Goal: Communication & Community: Answer question/provide support

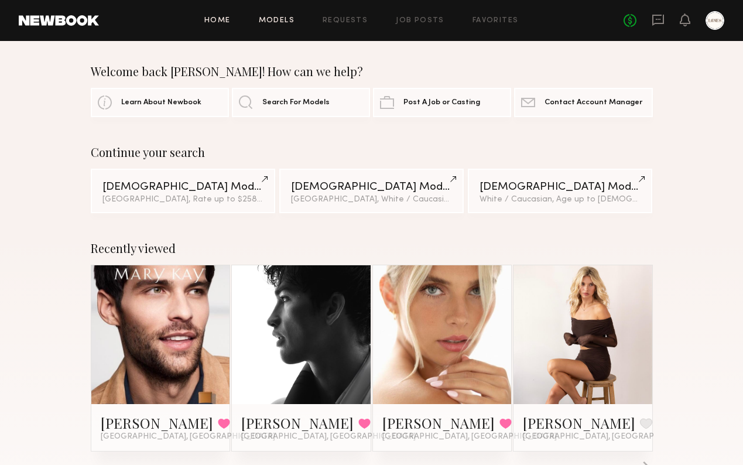
click at [290, 18] on link "Models" at bounding box center [277, 21] width 36 height 8
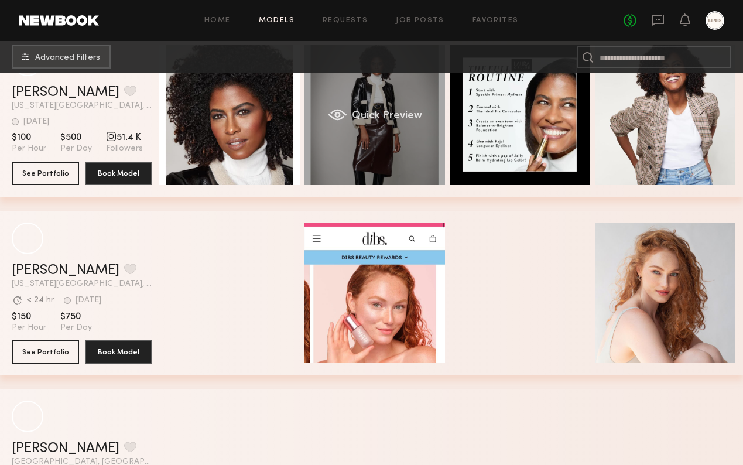
scroll to position [68, 0]
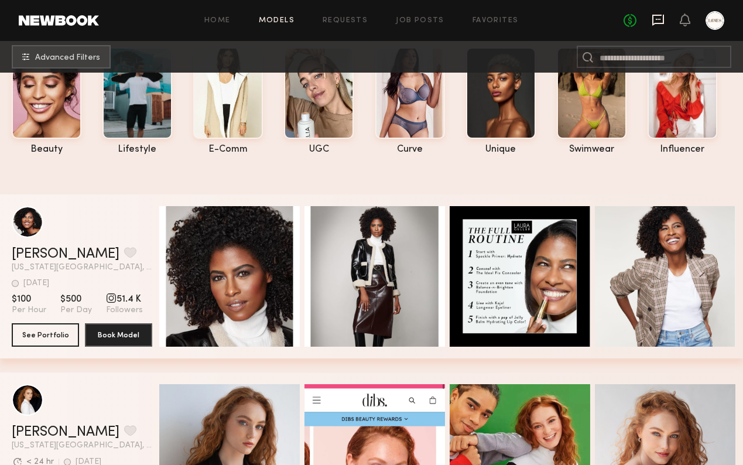
click at [652, 20] on icon at bounding box center [658, 19] width 13 height 13
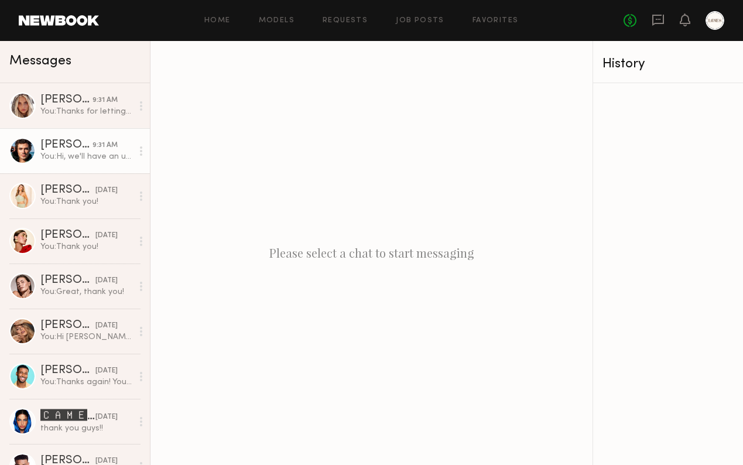
click at [80, 152] on div "You: Hi, we'll have an update for you by the end of the week" at bounding box center [86, 156] width 92 height 11
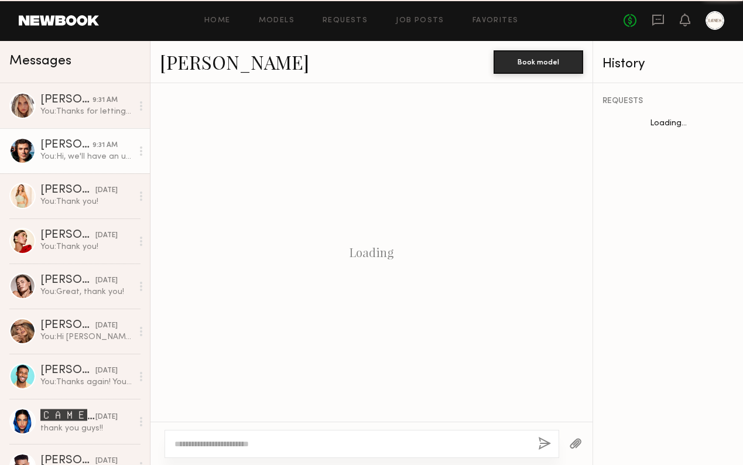
scroll to position [1873, 0]
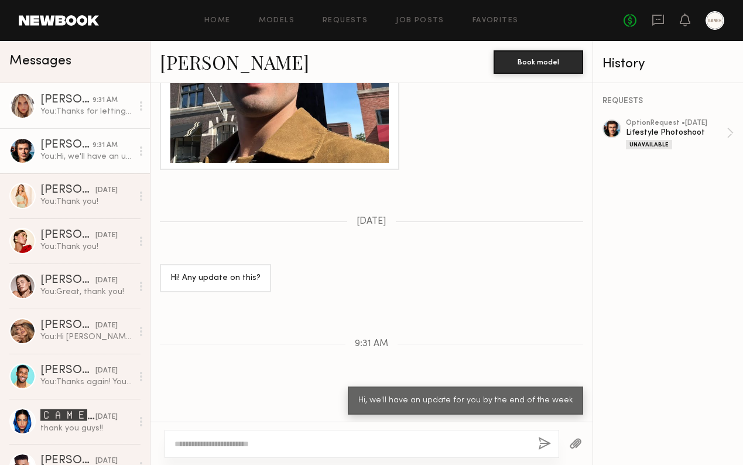
click at [89, 113] on div "You: Thanks for letting us know!" at bounding box center [86, 111] width 92 height 11
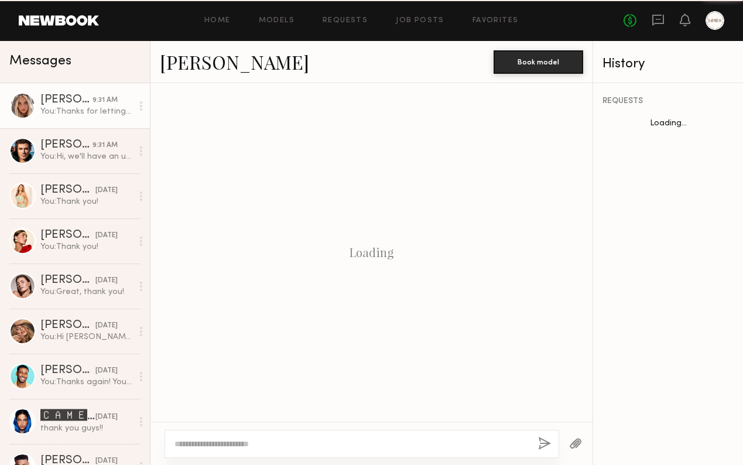
scroll to position [520, 0]
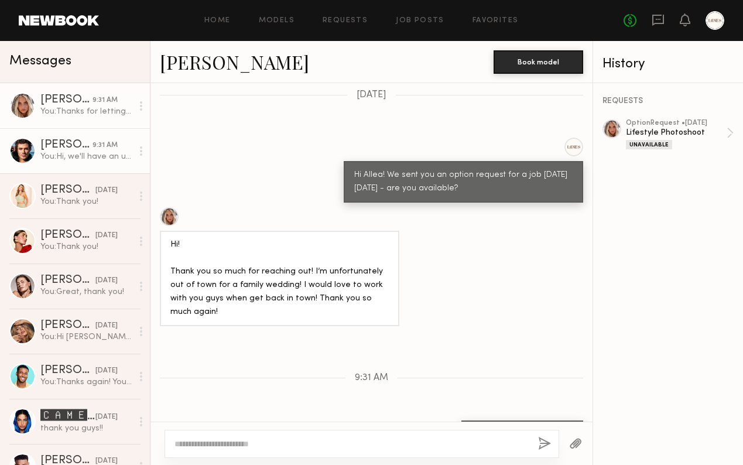
click at [88, 139] on div "Chase H." at bounding box center [66, 145] width 52 height 12
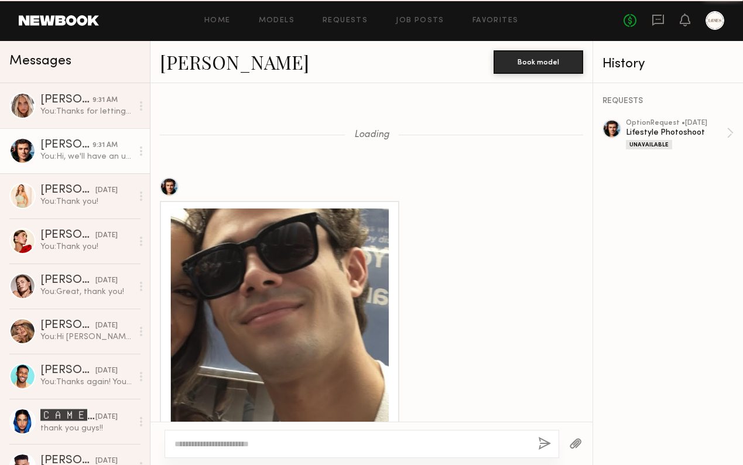
scroll to position [1873, 0]
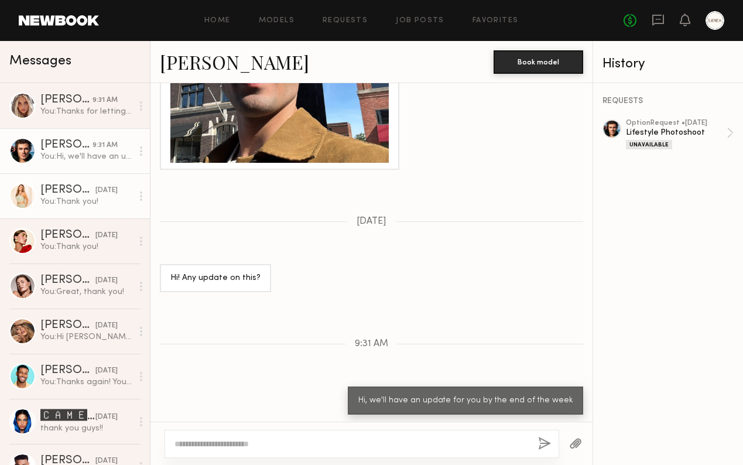
click at [92, 184] on link "Serena M. 10/03/2025 You: Thank you!" at bounding box center [75, 195] width 150 height 45
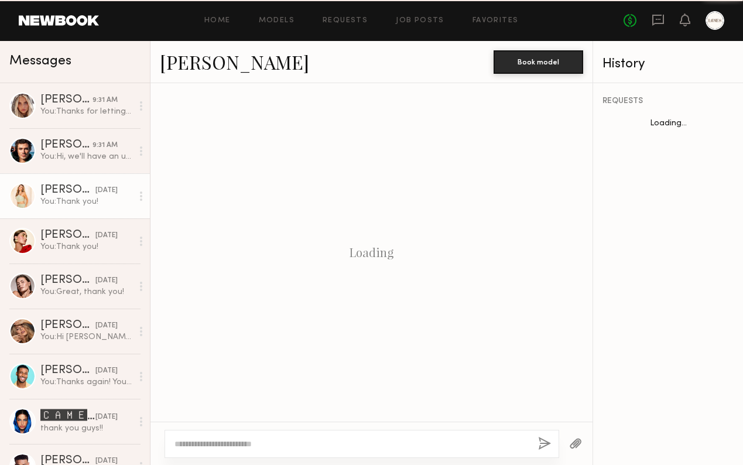
scroll to position [1117, 0]
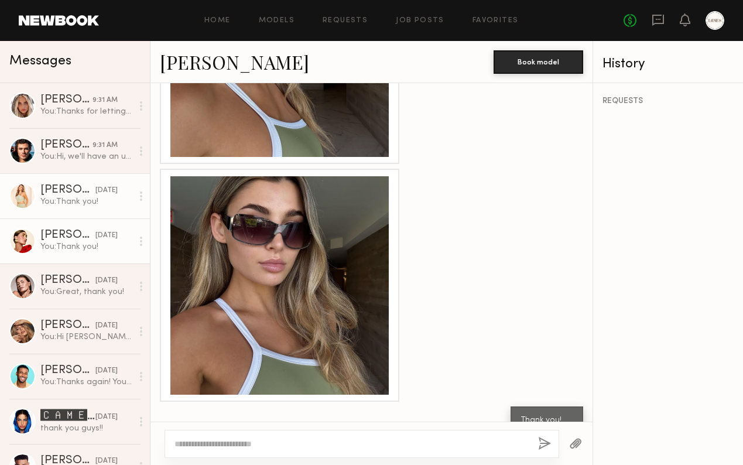
click at [87, 225] on link "Louise M. 10/03/2025 You: Thank you!" at bounding box center [75, 240] width 150 height 45
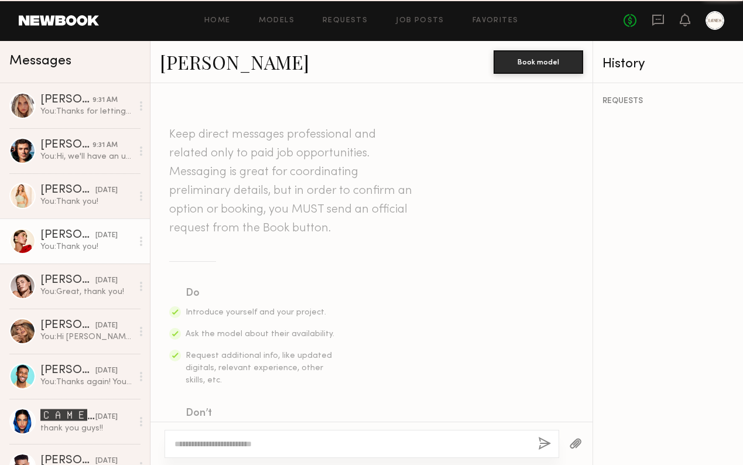
scroll to position [1878, 0]
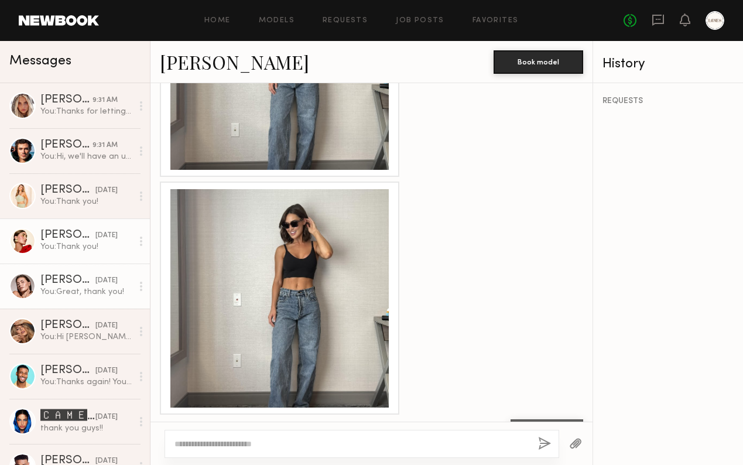
click at [95, 276] on div "10/03/2025" at bounding box center [106, 280] width 22 height 11
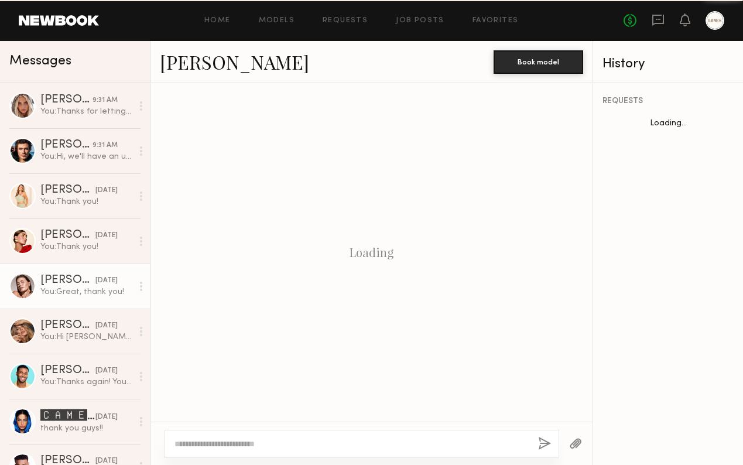
scroll to position [861, 0]
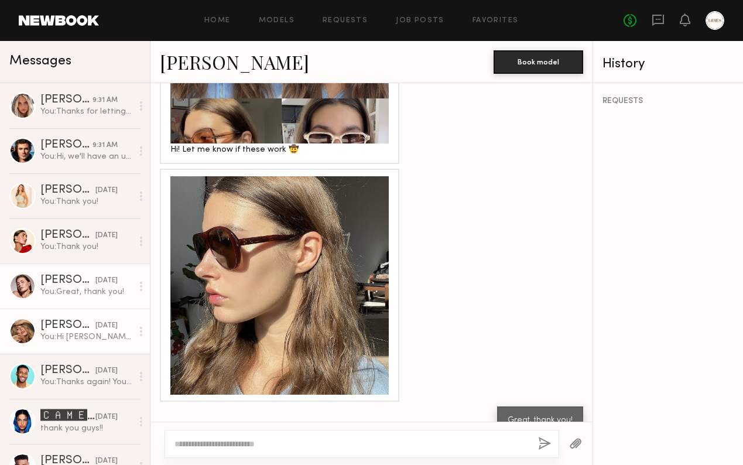
click at [95, 323] on div "10/02/2025" at bounding box center [106, 325] width 22 height 11
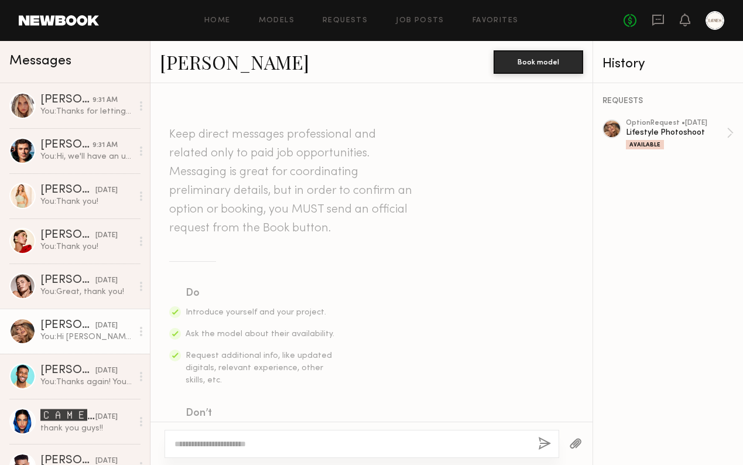
scroll to position [424, 0]
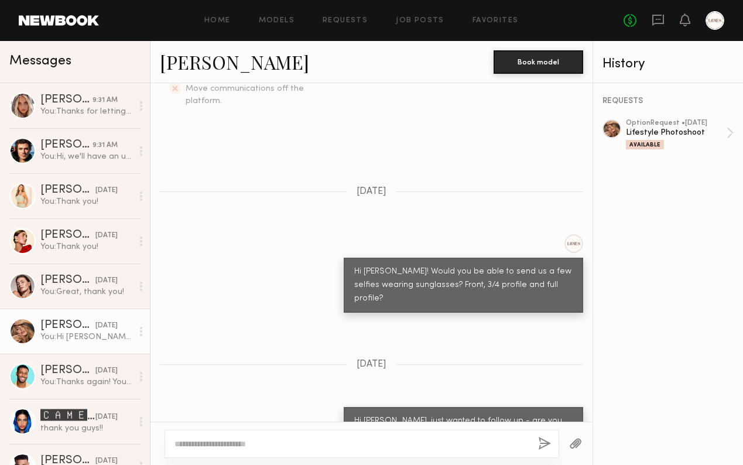
click at [607, 129] on div at bounding box center [611, 128] width 19 height 19
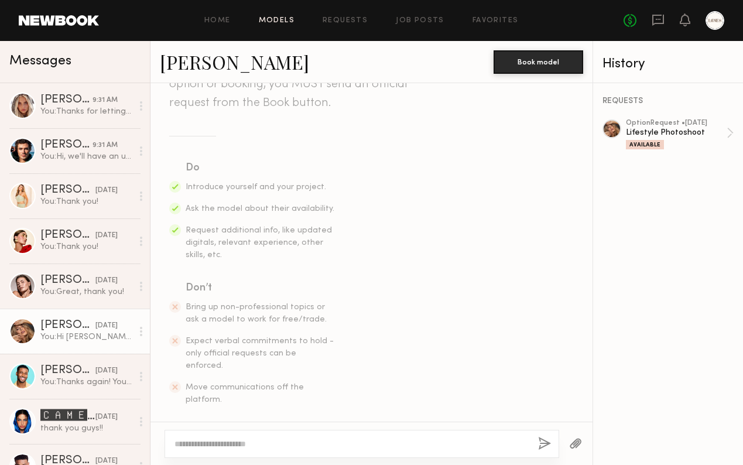
click at [282, 20] on link "Models" at bounding box center [277, 21] width 36 height 8
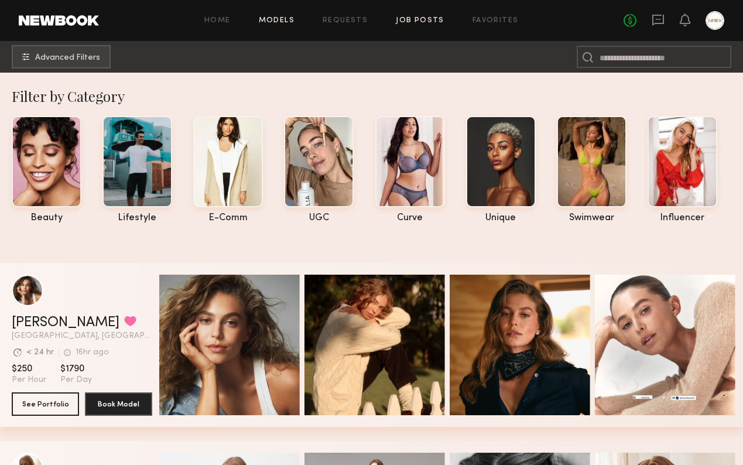
click at [430, 19] on link "Job Posts" at bounding box center [420, 21] width 49 height 8
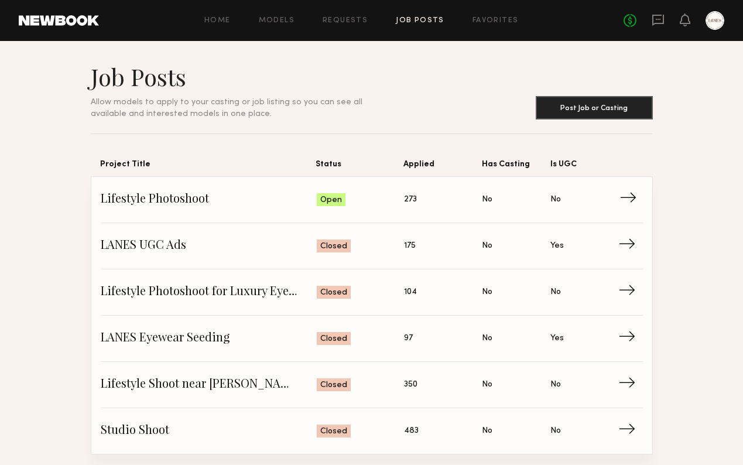
click at [266, 207] on span "Lifestyle Photoshoot" at bounding box center [209, 200] width 216 height 18
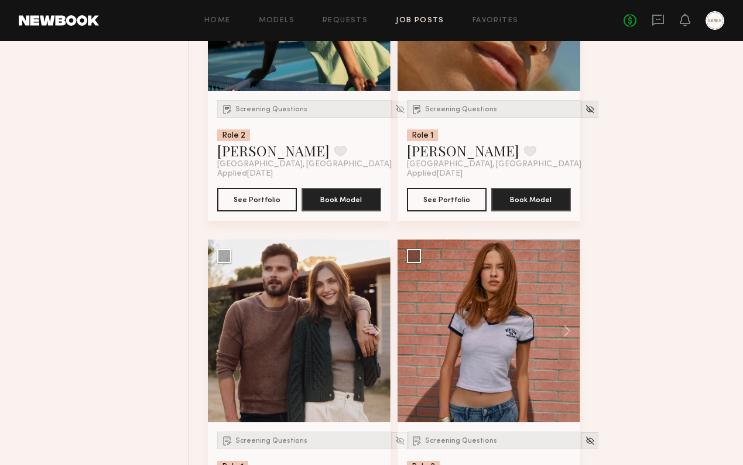
scroll to position [3700, 0]
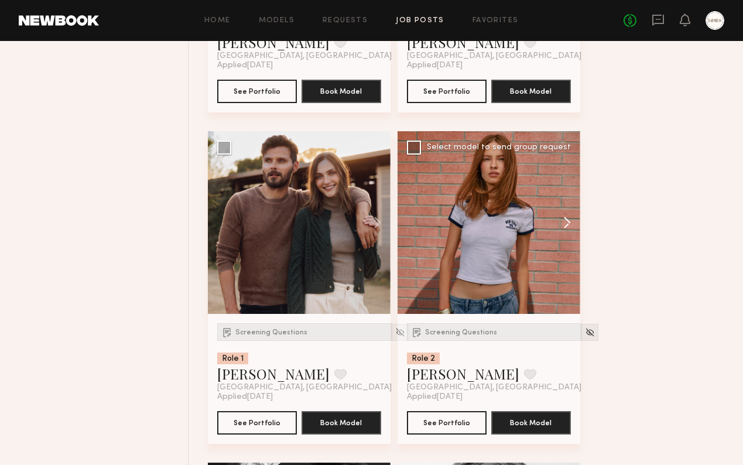
click at [569, 227] on button at bounding box center [561, 222] width 37 height 183
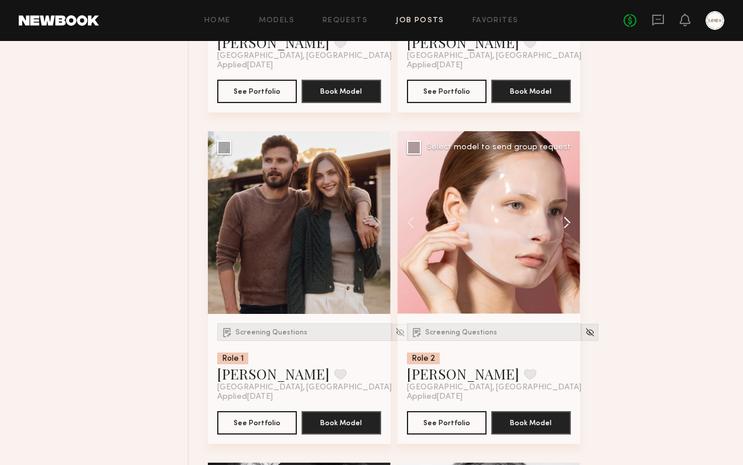
click at [569, 227] on button at bounding box center [561, 222] width 37 height 183
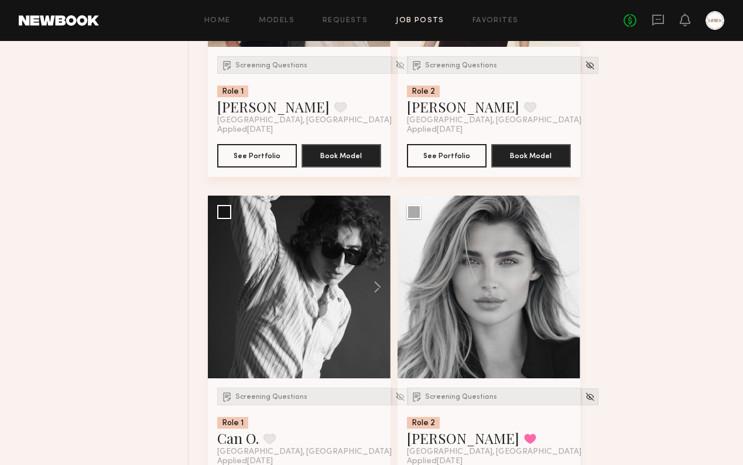
scroll to position [3994, 0]
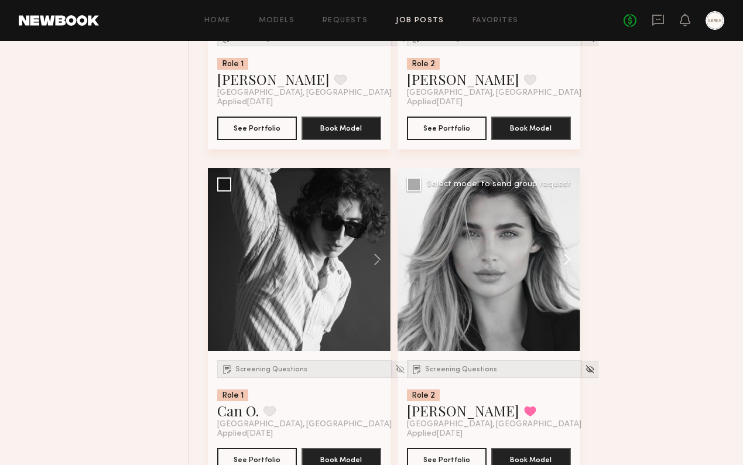
click at [568, 262] on button at bounding box center [561, 259] width 37 height 183
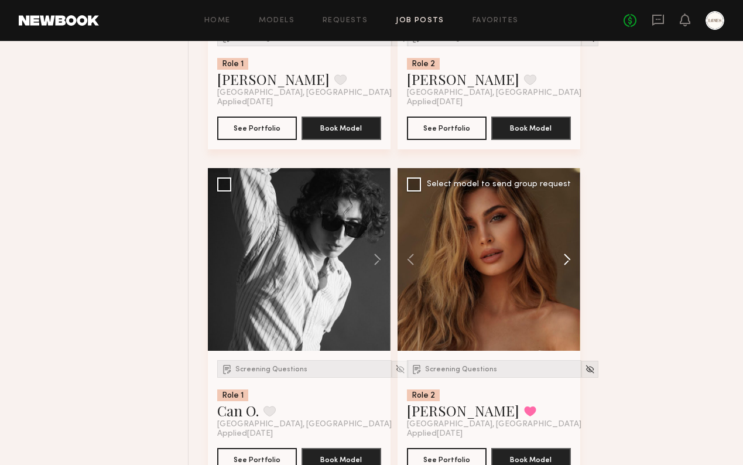
click at [568, 262] on button at bounding box center [561, 259] width 37 height 183
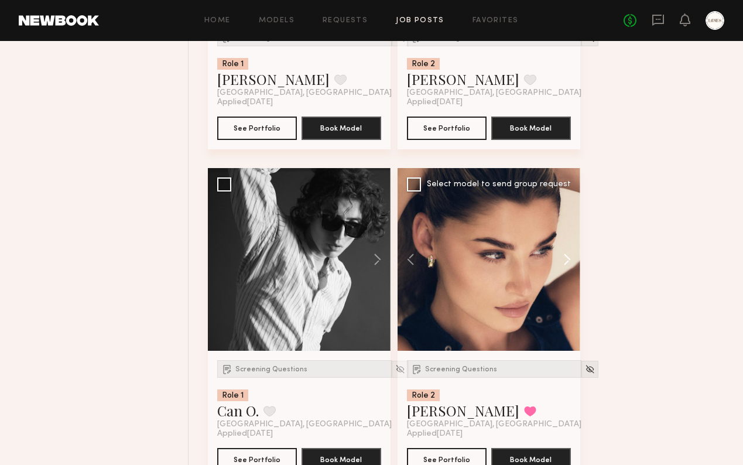
click at [568, 262] on button at bounding box center [561, 259] width 37 height 183
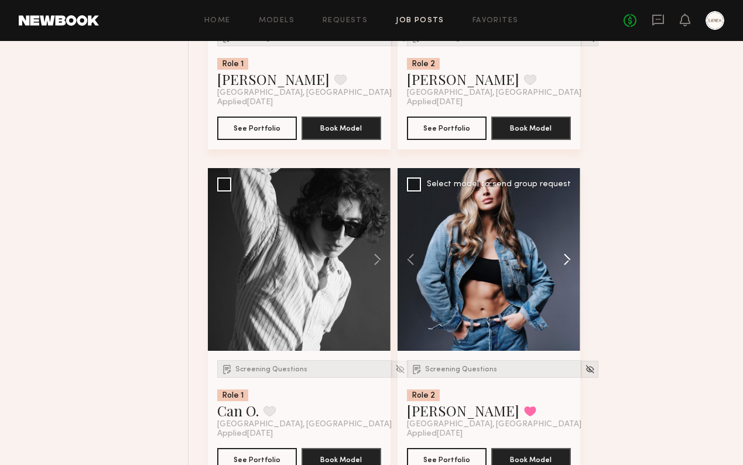
click at [568, 262] on button at bounding box center [561, 259] width 37 height 183
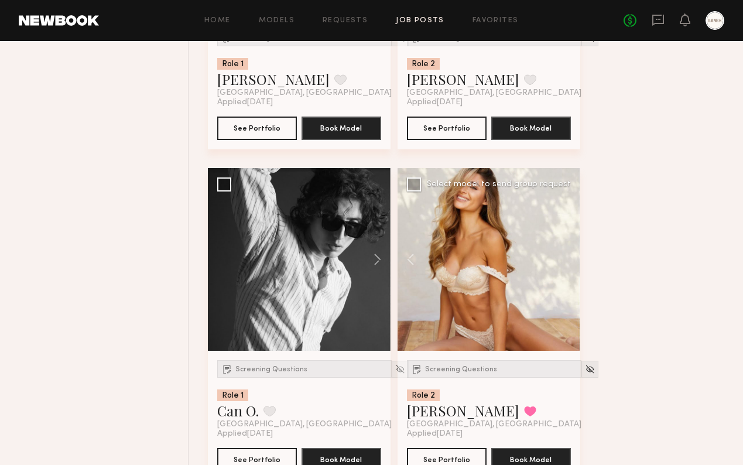
click at [568, 262] on div at bounding box center [488, 259] width 183 height 183
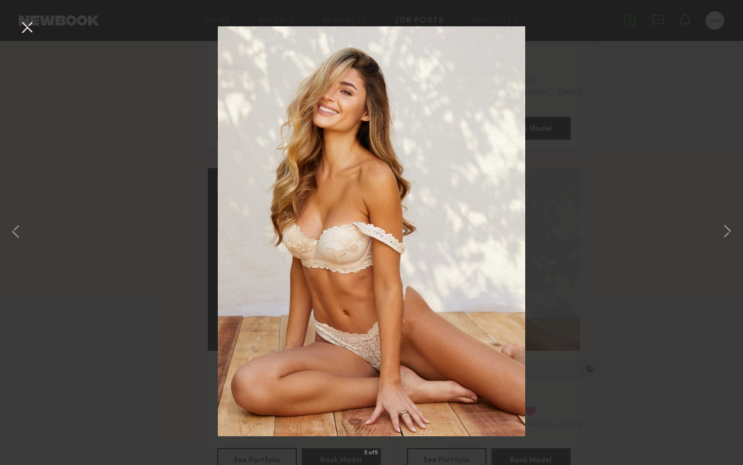
click at [410, 249] on img at bounding box center [371, 231] width 307 height 410
click at [20, 30] on button at bounding box center [27, 28] width 19 height 21
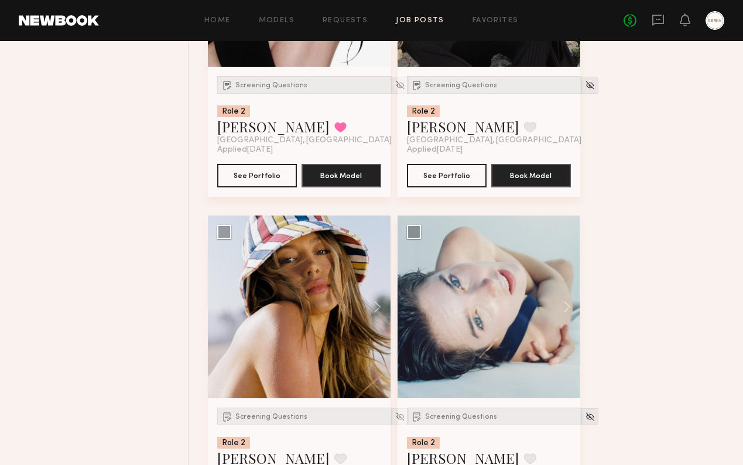
scroll to position [6681, 0]
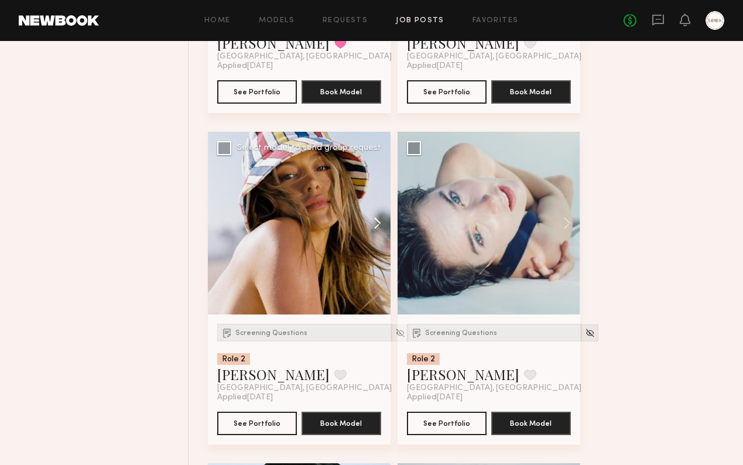
click at [377, 231] on button at bounding box center [371, 223] width 37 height 183
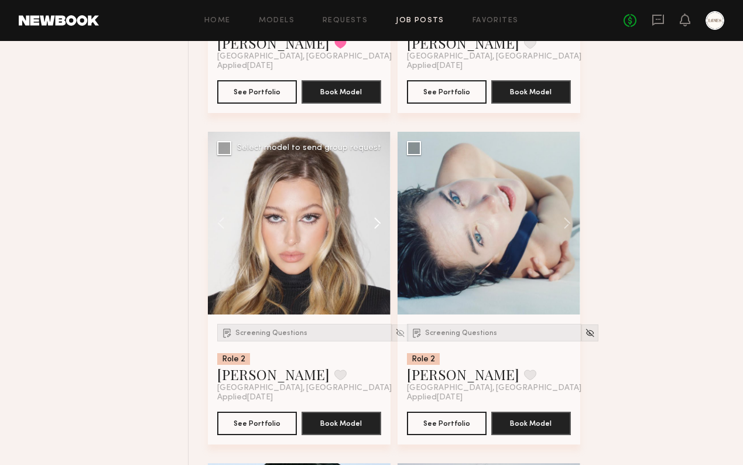
click at [377, 231] on button at bounding box center [371, 223] width 37 height 183
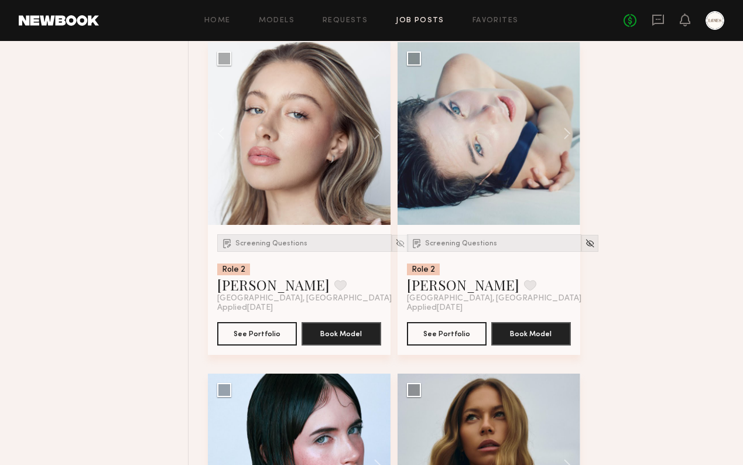
scroll to position [6755, 0]
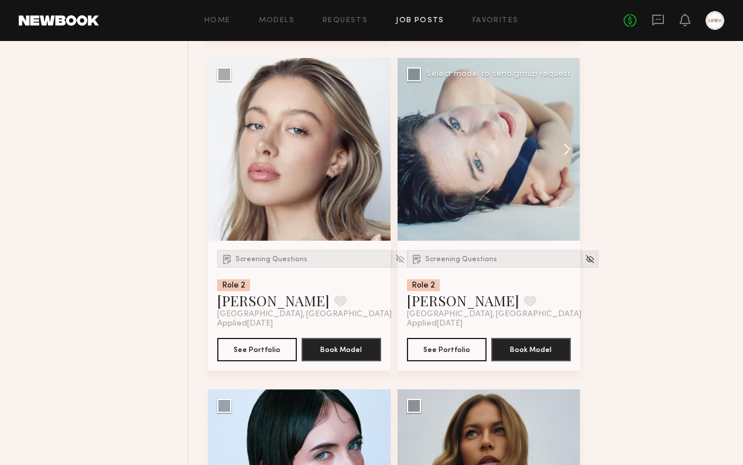
click at [569, 158] on button at bounding box center [561, 149] width 37 height 183
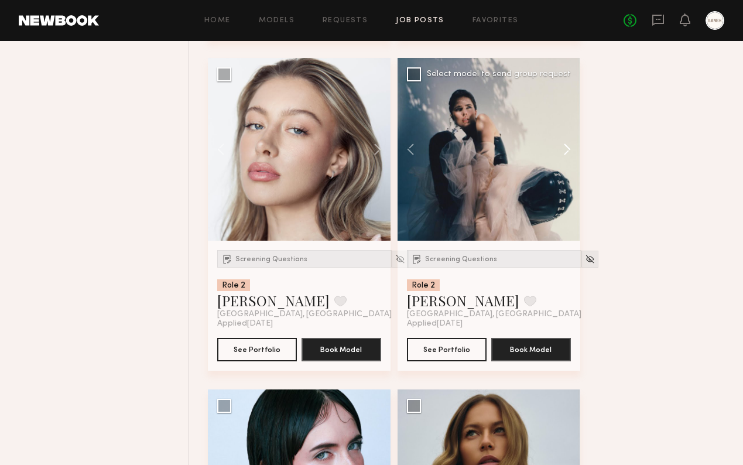
click at [569, 158] on button at bounding box center [561, 149] width 37 height 183
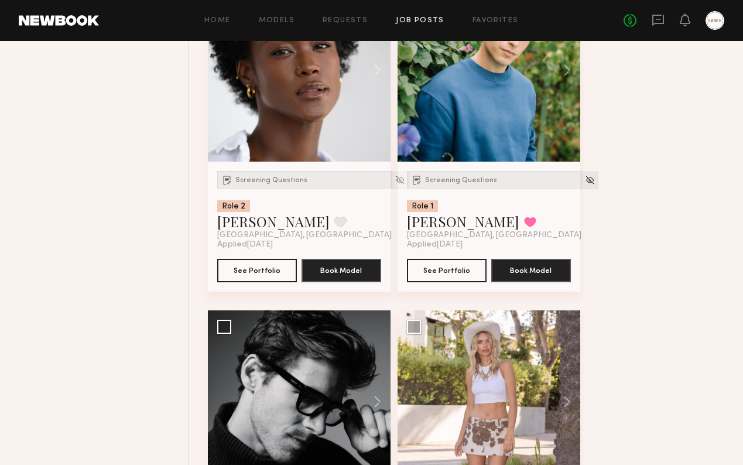
scroll to position [7332, 0]
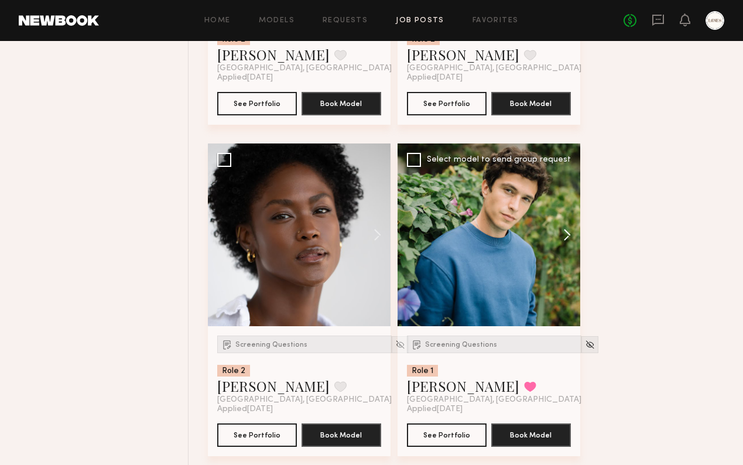
click at [569, 244] on button at bounding box center [561, 234] width 37 height 183
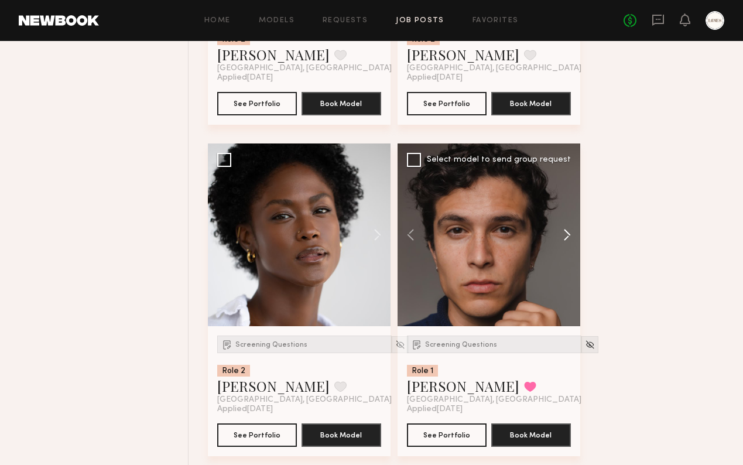
click at [569, 244] on button at bounding box center [561, 234] width 37 height 183
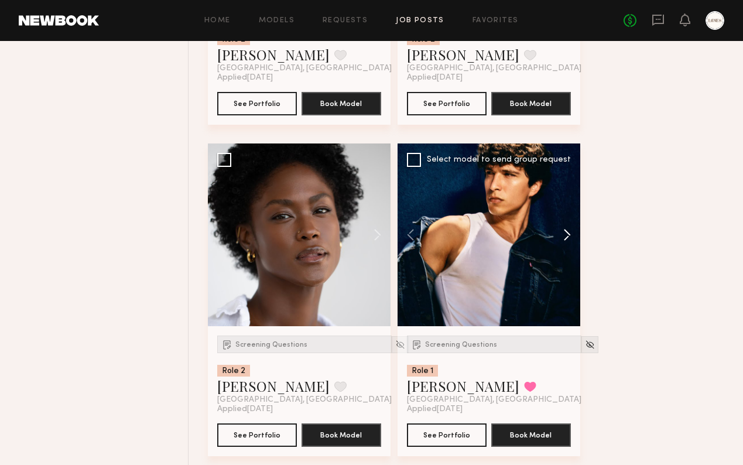
click at [567, 242] on button at bounding box center [561, 234] width 37 height 183
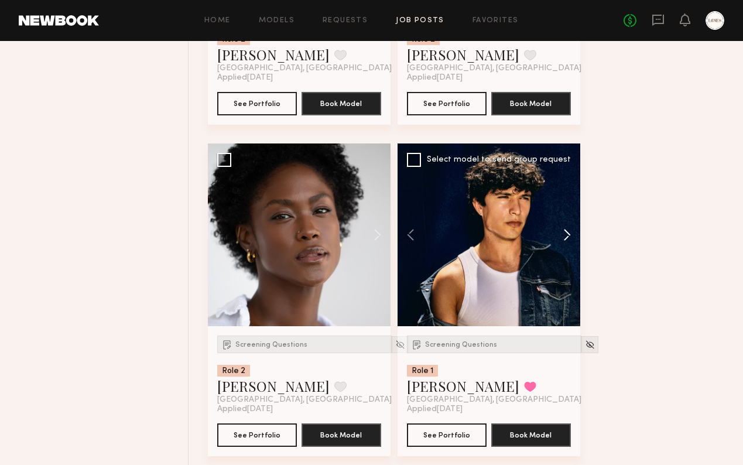
click at [567, 242] on button at bounding box center [561, 234] width 37 height 183
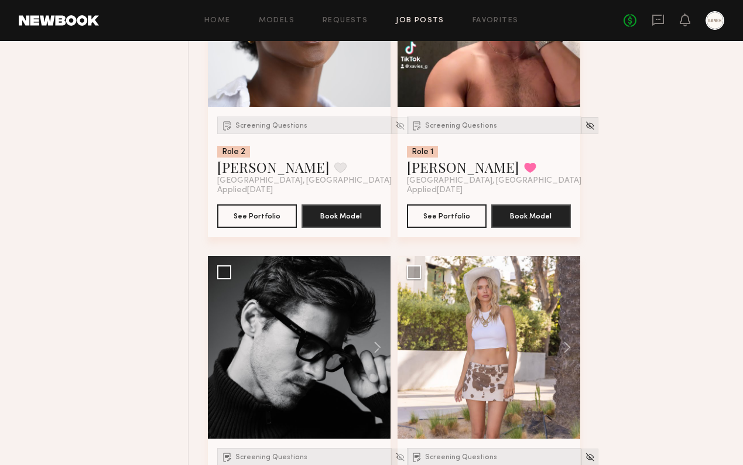
scroll to position [7659, 0]
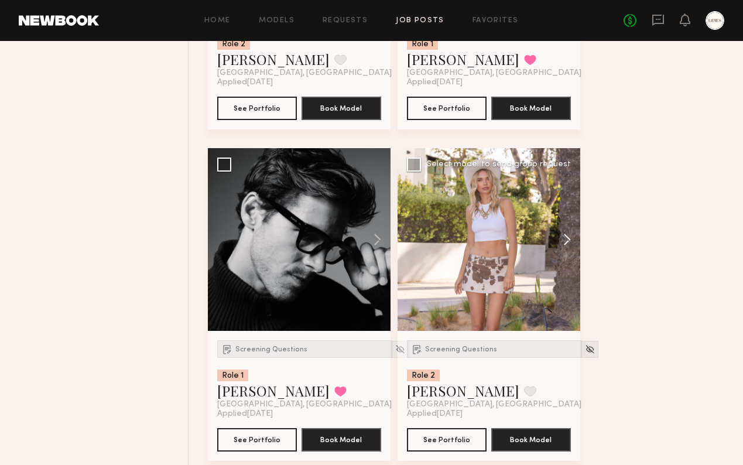
click at [565, 246] on button at bounding box center [561, 239] width 37 height 183
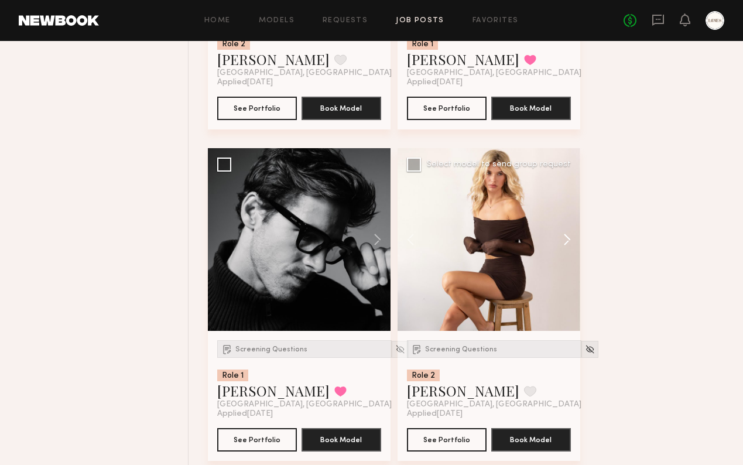
click at [566, 246] on button at bounding box center [561, 239] width 37 height 183
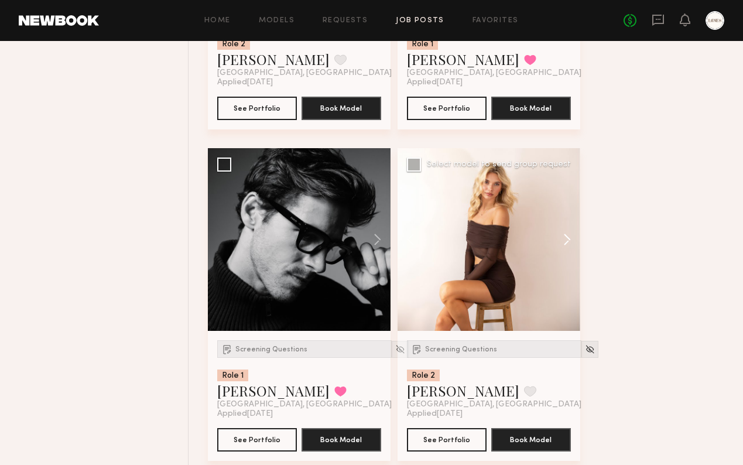
click at [566, 246] on button at bounding box center [561, 239] width 37 height 183
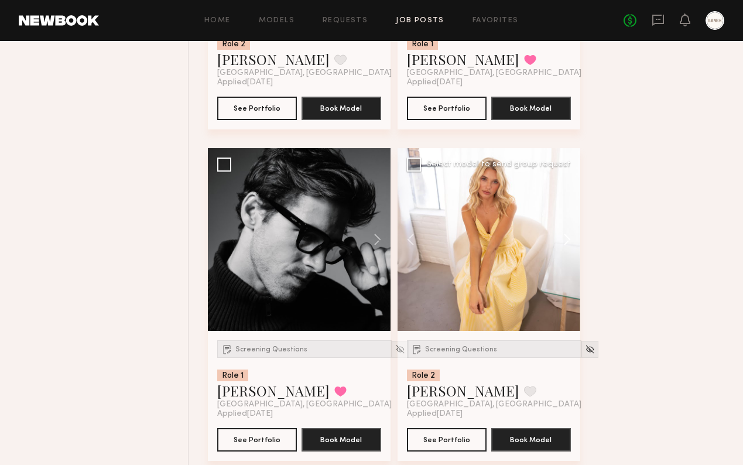
click at [566, 246] on button at bounding box center [561, 239] width 37 height 183
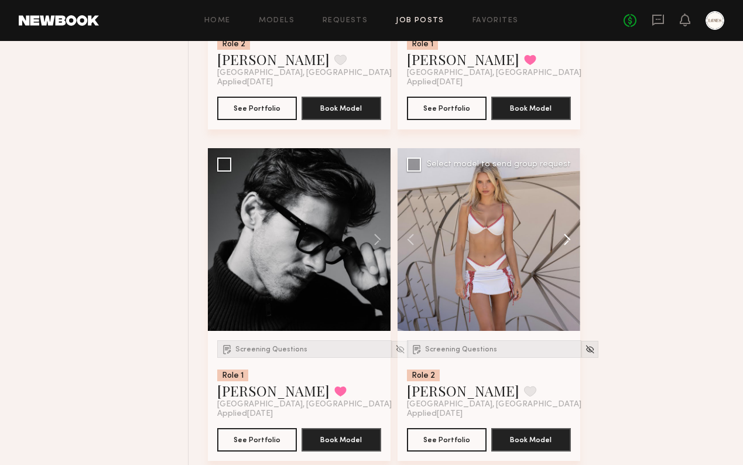
click at [566, 246] on button at bounding box center [561, 239] width 37 height 183
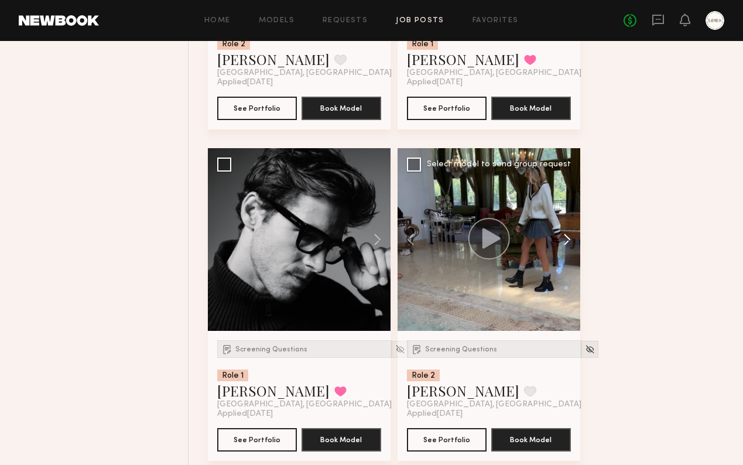
click at [566, 246] on button at bounding box center [561, 239] width 37 height 183
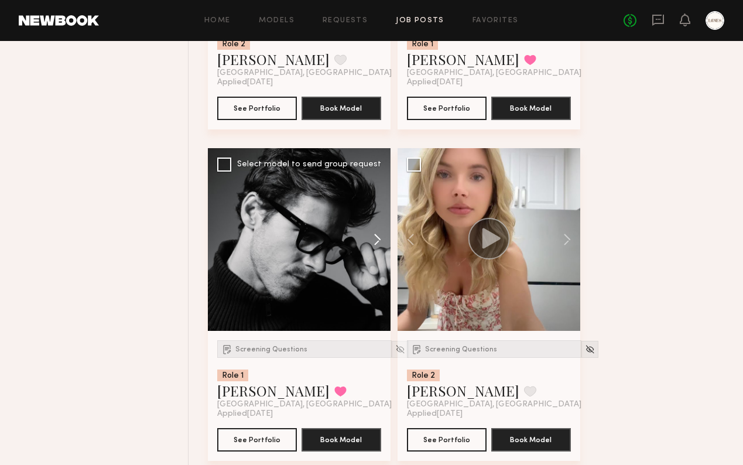
click at [379, 244] on button at bounding box center [371, 239] width 37 height 183
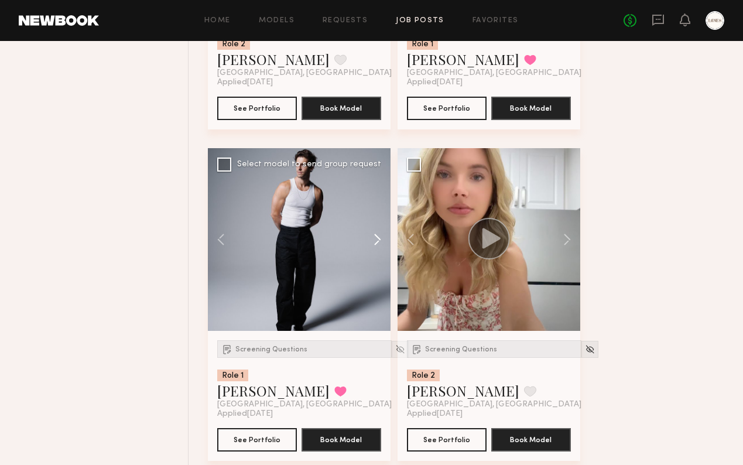
click at [376, 245] on button at bounding box center [371, 239] width 37 height 183
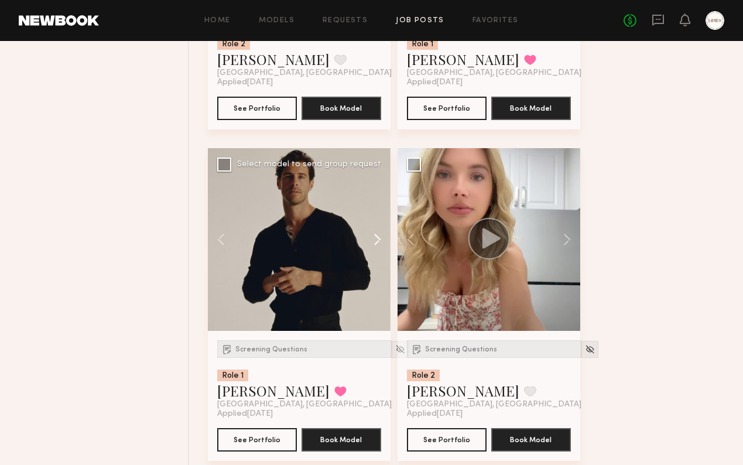
click at [376, 245] on button at bounding box center [371, 239] width 37 height 183
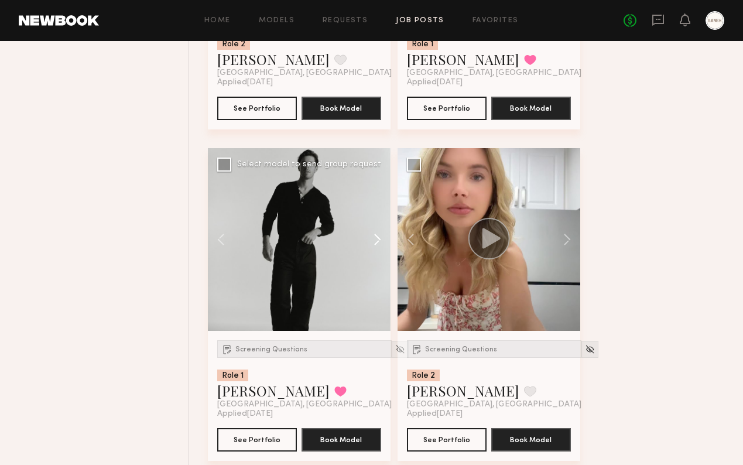
click at [376, 245] on button at bounding box center [371, 239] width 37 height 183
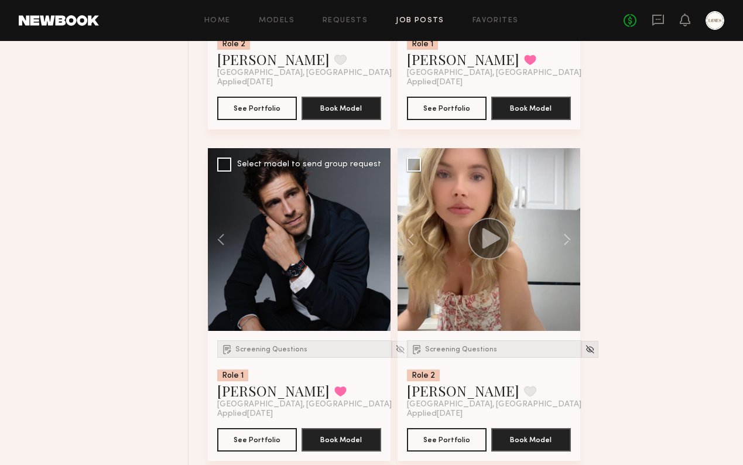
click at [376, 245] on div at bounding box center [299, 239] width 183 height 183
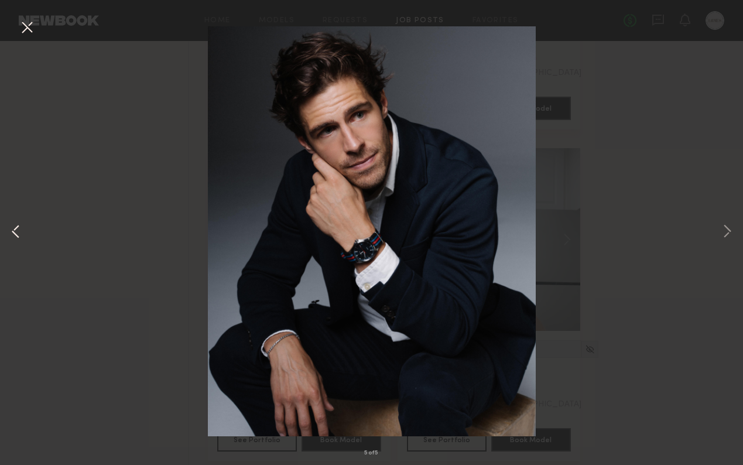
click at [12, 227] on button at bounding box center [16, 232] width 14 height 372
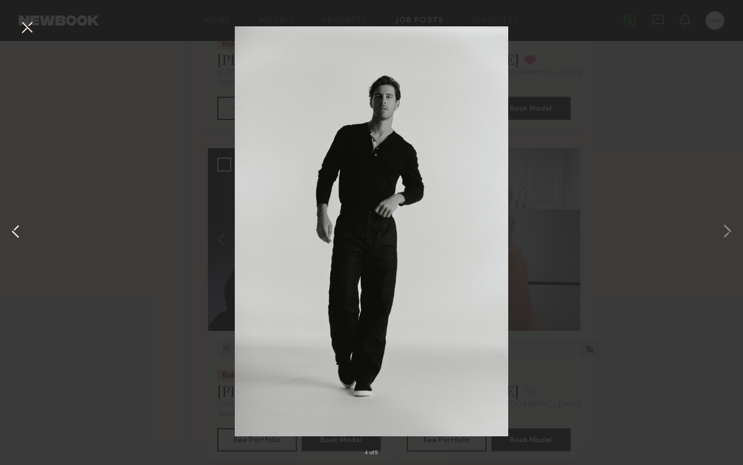
click at [11, 228] on button at bounding box center [16, 232] width 14 height 372
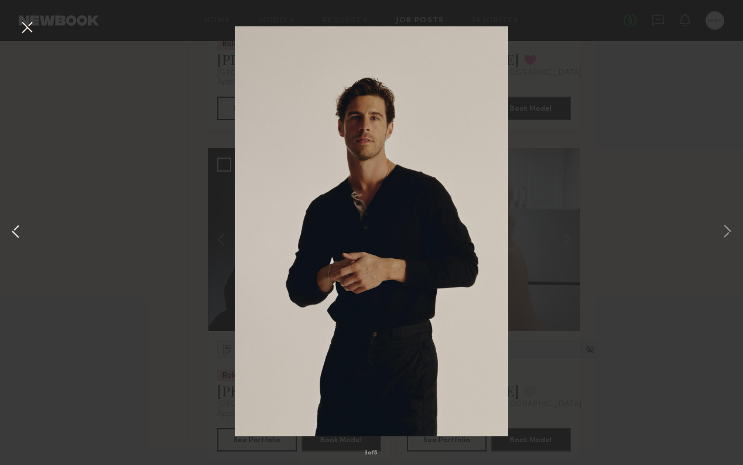
click at [11, 228] on button at bounding box center [16, 232] width 14 height 372
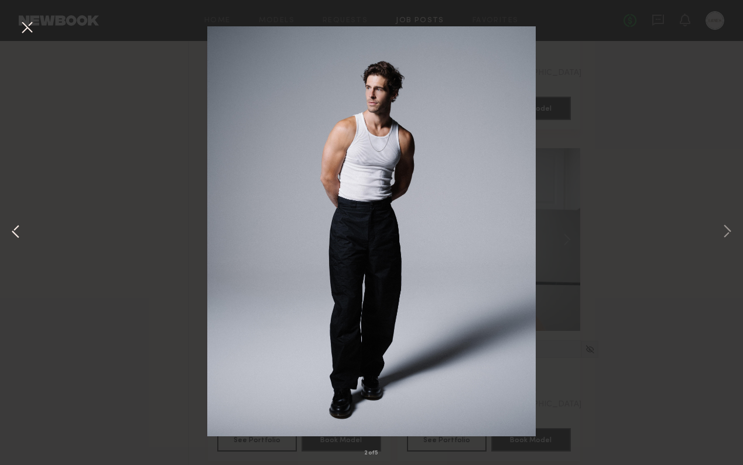
click at [11, 229] on button at bounding box center [16, 232] width 14 height 372
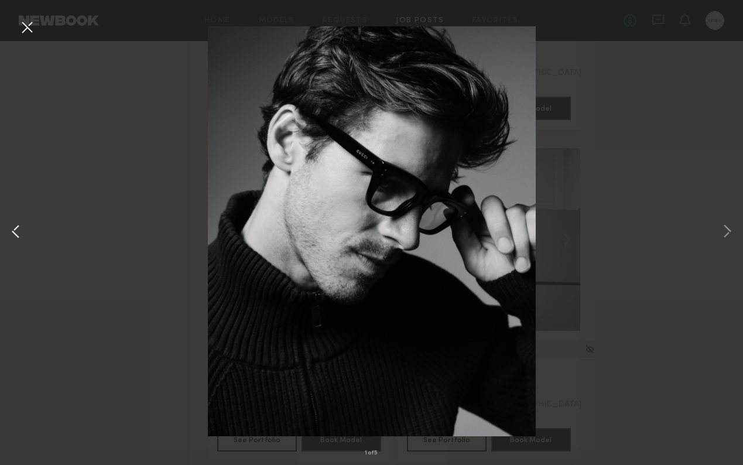
click at [11, 233] on button at bounding box center [16, 232] width 14 height 372
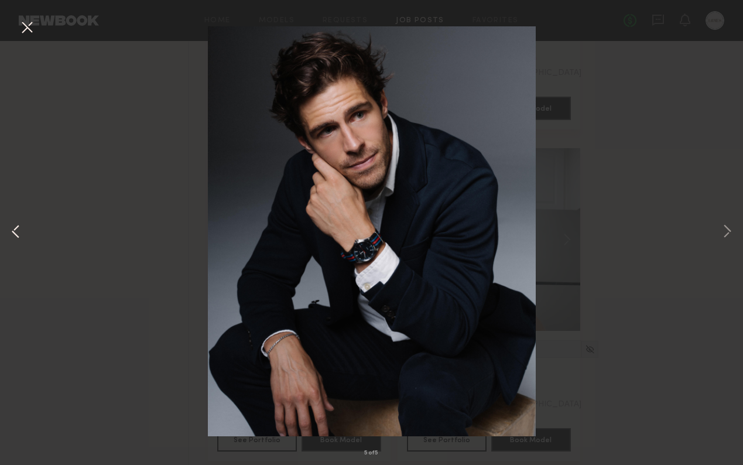
click at [15, 231] on button at bounding box center [16, 232] width 14 height 372
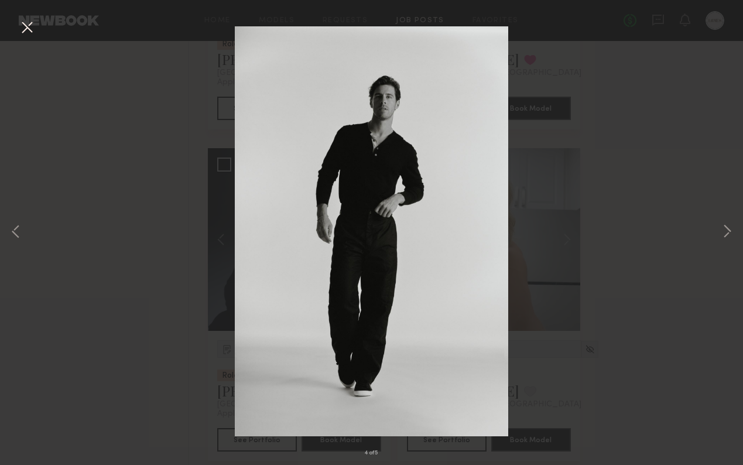
click at [27, 29] on button at bounding box center [27, 28] width 19 height 21
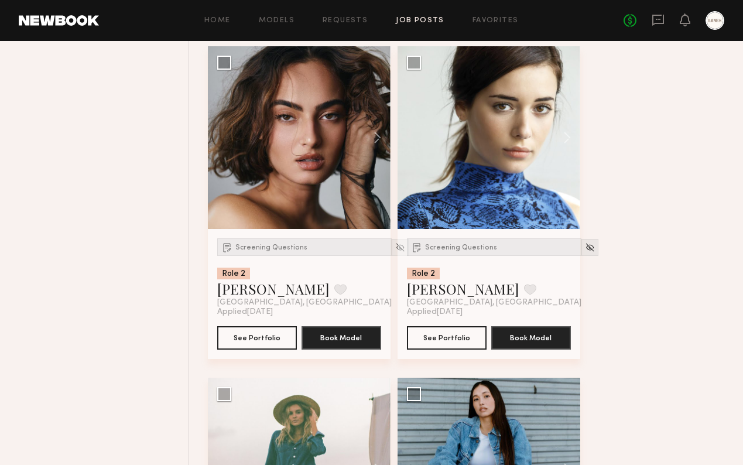
scroll to position [8084, 0]
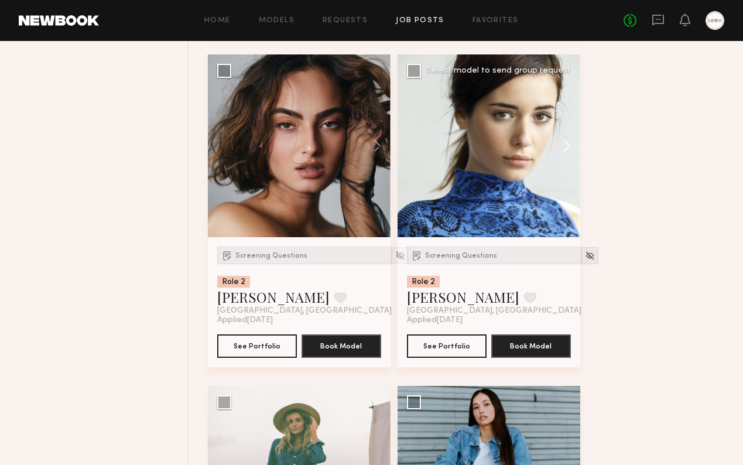
click at [566, 153] on button at bounding box center [561, 145] width 37 height 183
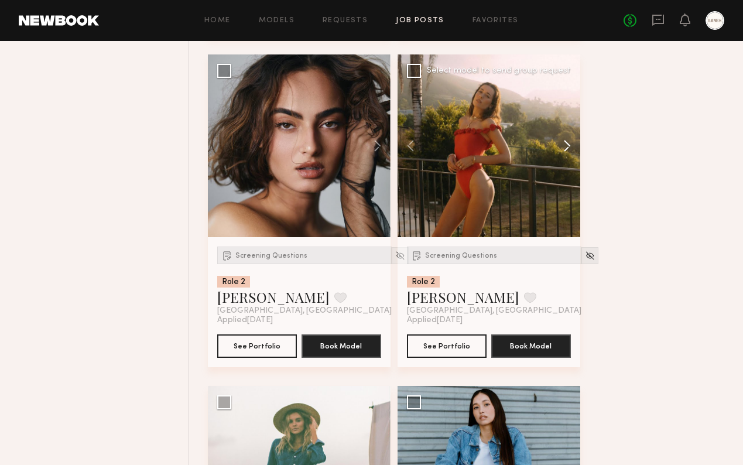
click at [566, 153] on button at bounding box center [561, 145] width 37 height 183
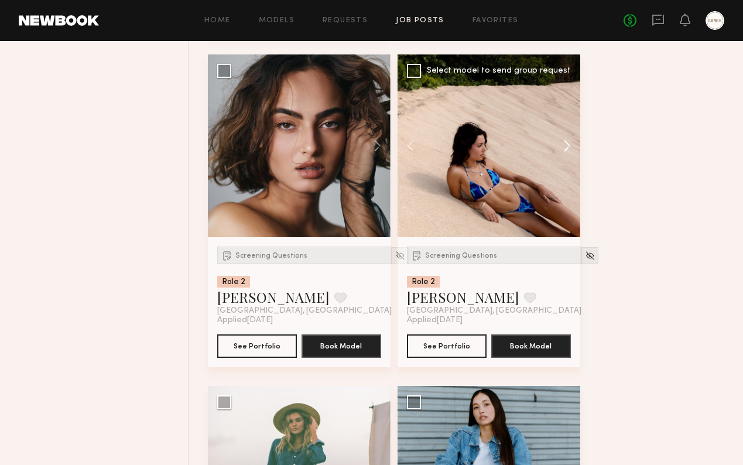
click at [566, 153] on button at bounding box center [561, 145] width 37 height 183
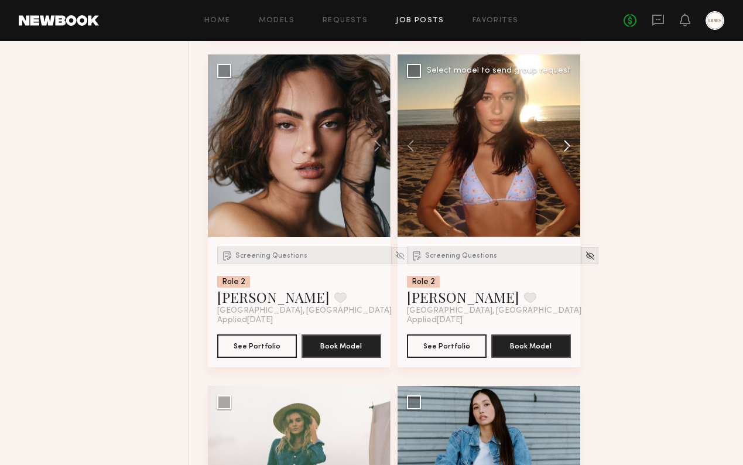
click at [566, 153] on button at bounding box center [561, 145] width 37 height 183
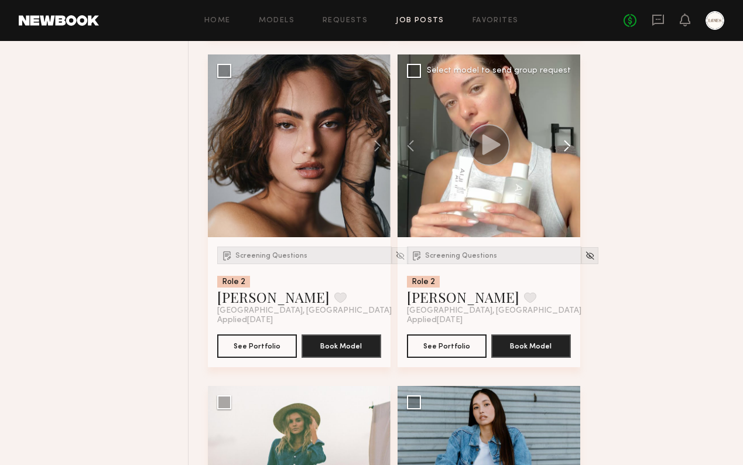
click at [566, 153] on button at bounding box center [561, 145] width 37 height 183
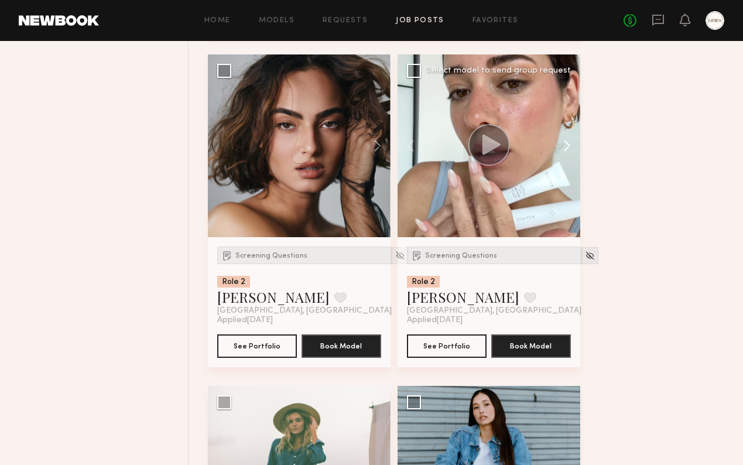
click at [566, 153] on button at bounding box center [561, 145] width 37 height 183
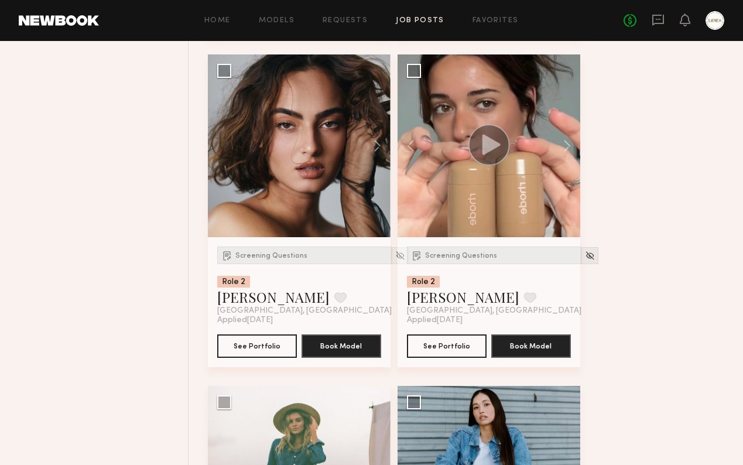
scroll to position [8328, 0]
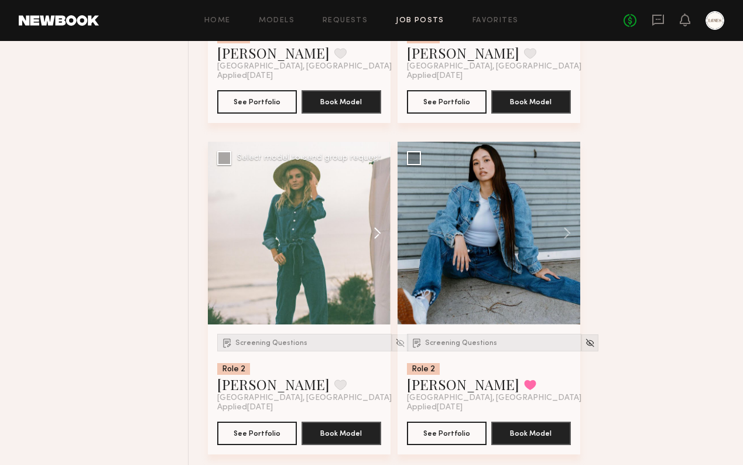
click at [378, 239] on button at bounding box center [371, 233] width 37 height 183
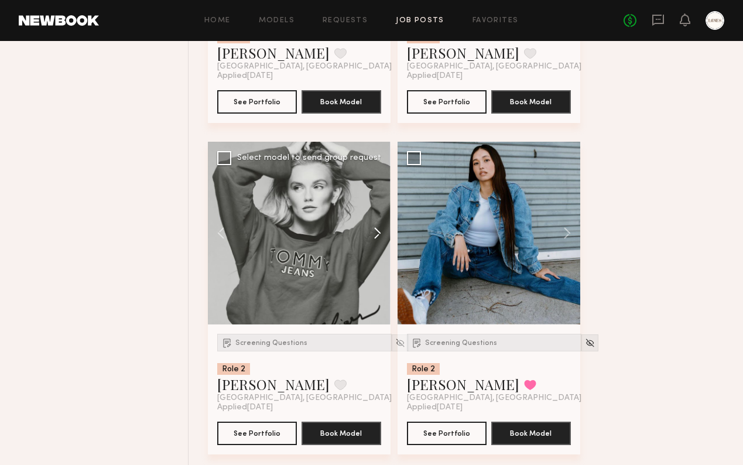
click at [378, 239] on button at bounding box center [371, 233] width 37 height 183
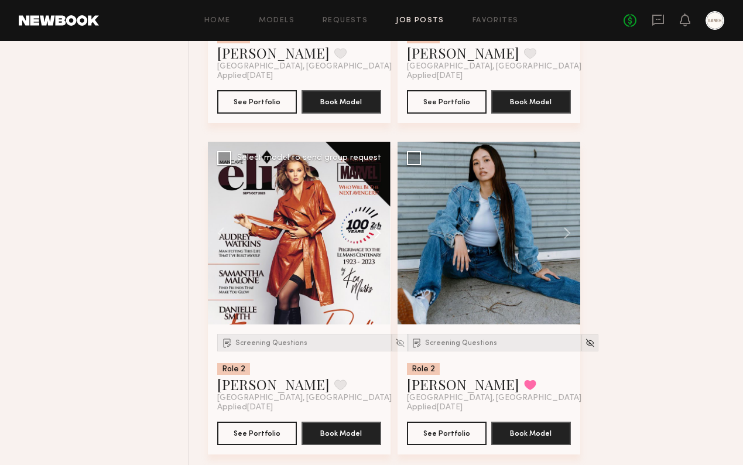
click at [378, 239] on button at bounding box center [371, 233] width 37 height 183
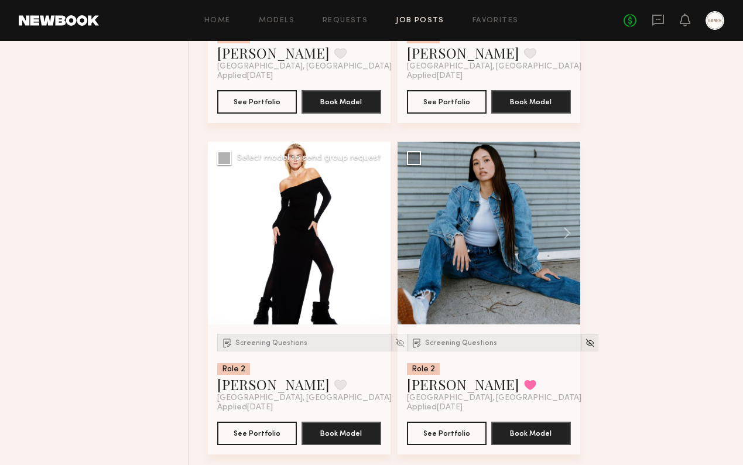
click at [378, 239] on button at bounding box center [371, 233] width 37 height 183
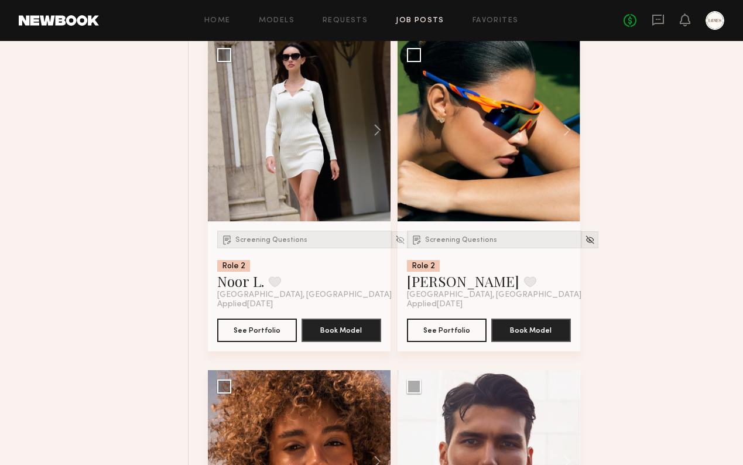
scroll to position [9092, 0]
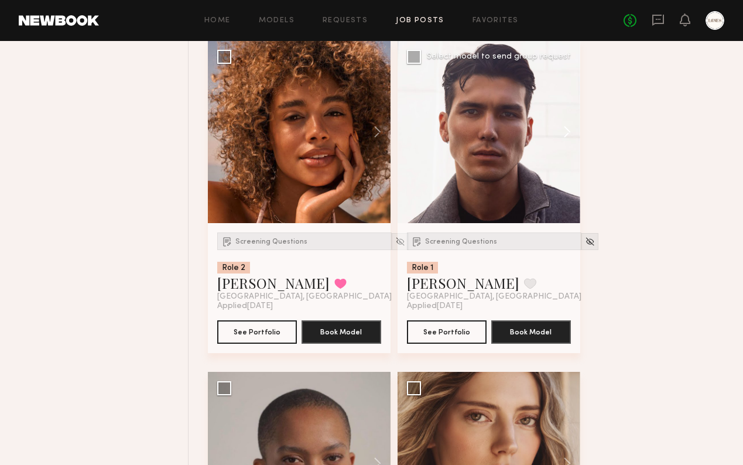
click at [568, 142] on button at bounding box center [561, 131] width 37 height 183
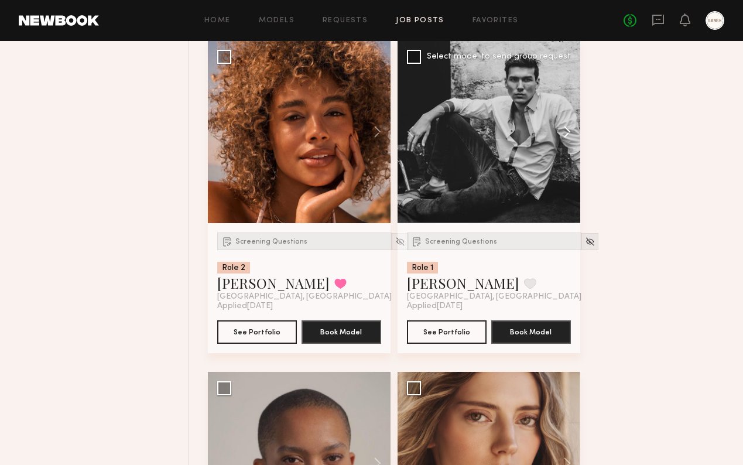
click at [568, 141] on button at bounding box center [561, 131] width 37 height 183
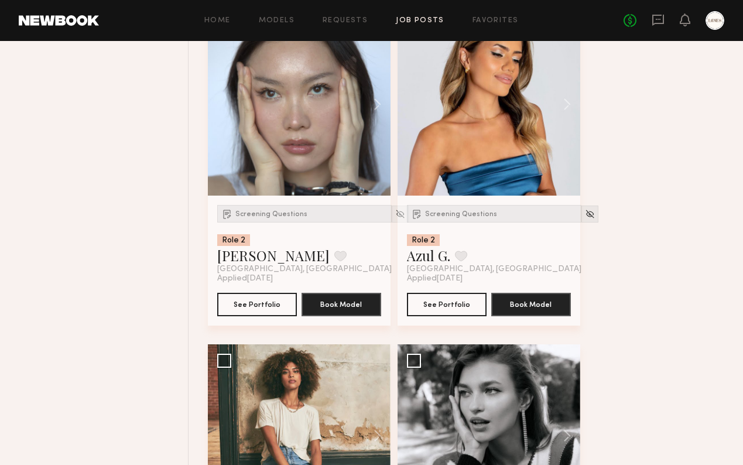
scroll to position [9961, 0]
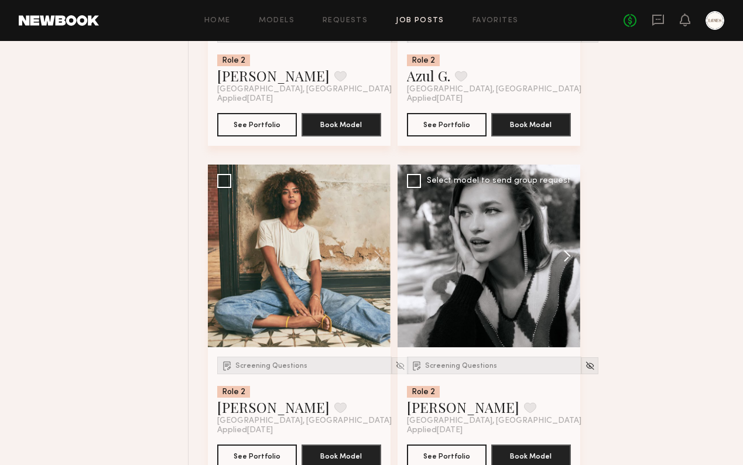
click at [566, 265] on button at bounding box center [561, 255] width 37 height 183
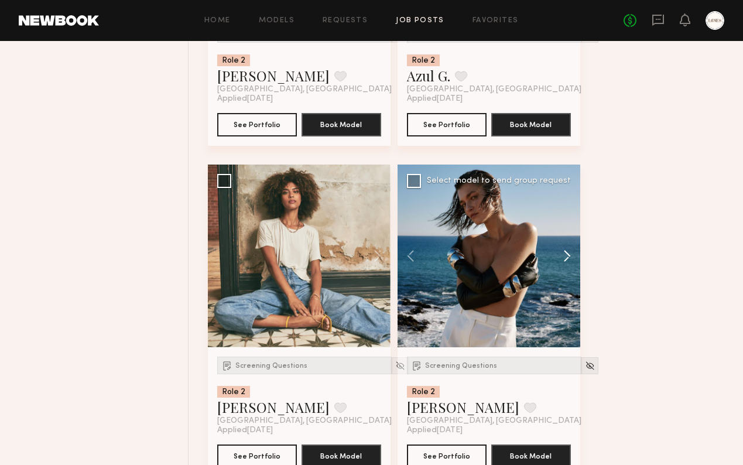
click at [567, 264] on button at bounding box center [561, 255] width 37 height 183
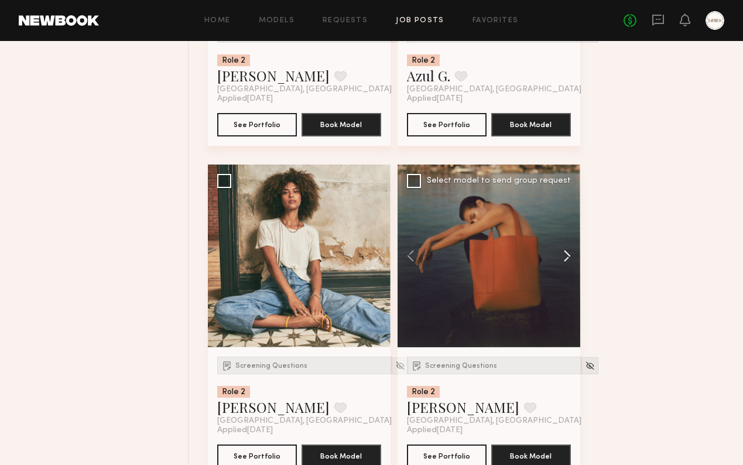
click at [567, 263] on button at bounding box center [561, 255] width 37 height 183
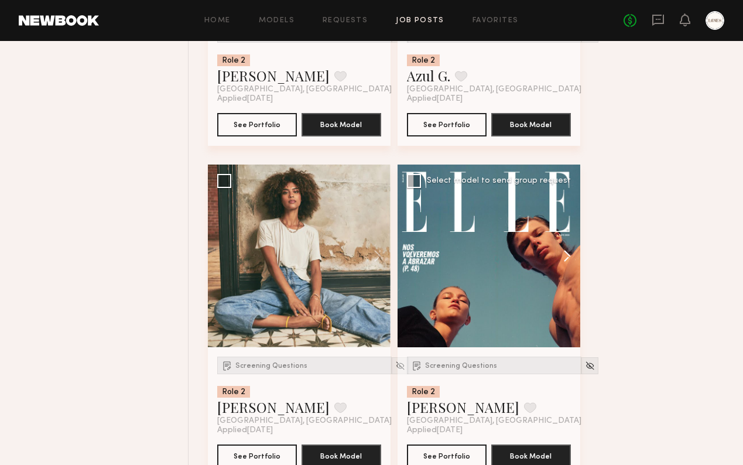
click at [567, 263] on button at bounding box center [561, 255] width 37 height 183
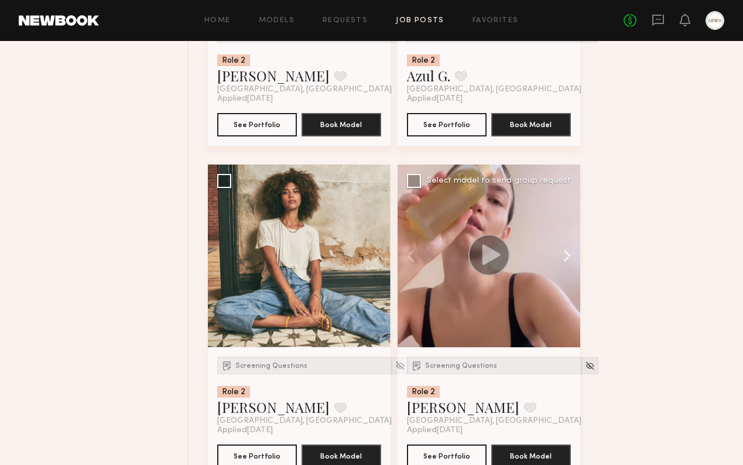
click at [567, 263] on button at bounding box center [561, 255] width 37 height 183
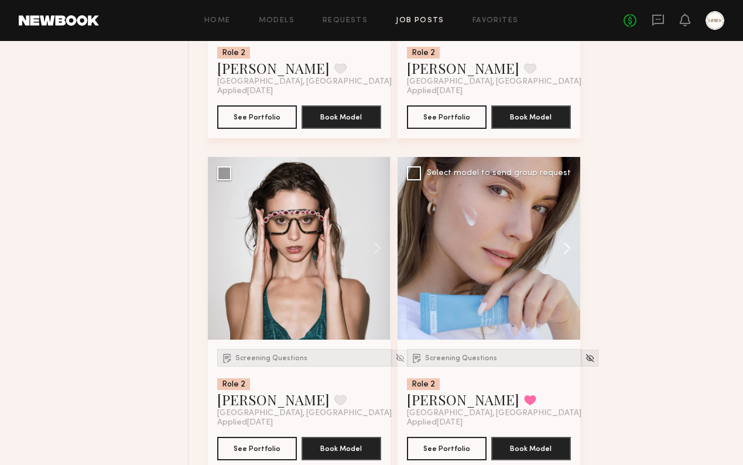
scroll to position [10307, 0]
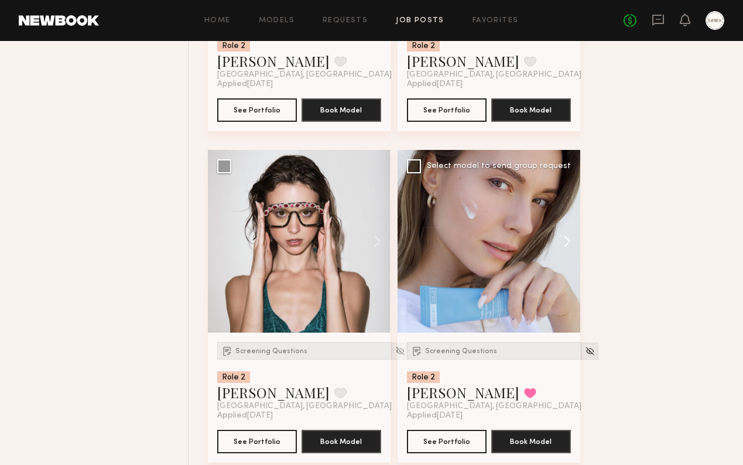
click at [564, 247] on button at bounding box center [561, 241] width 37 height 183
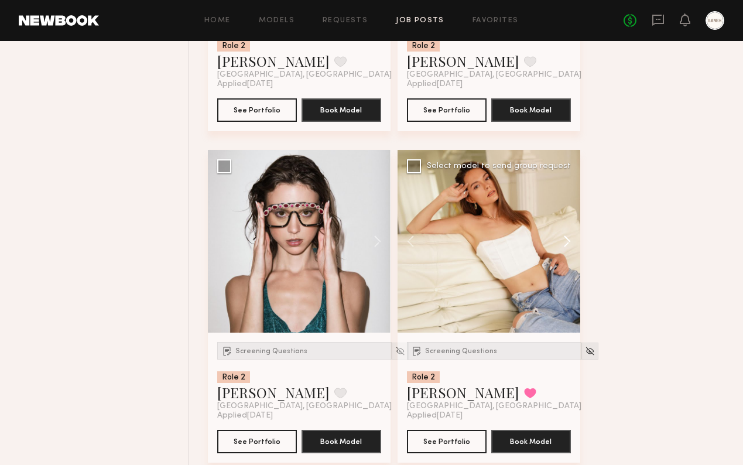
click at [565, 248] on button at bounding box center [561, 241] width 37 height 183
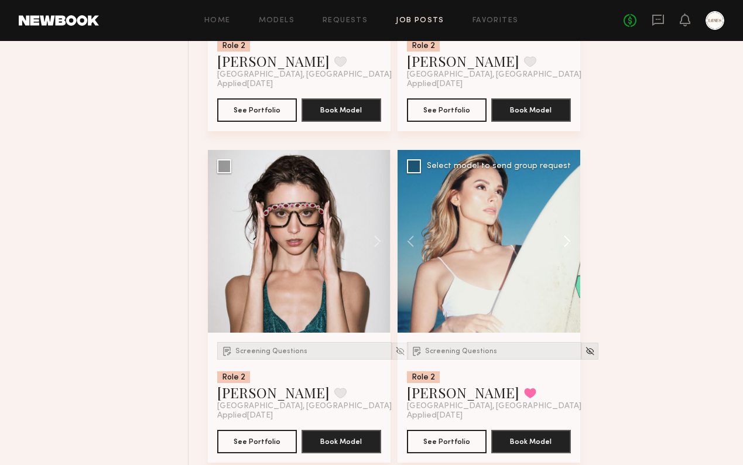
click at [565, 248] on button at bounding box center [561, 241] width 37 height 183
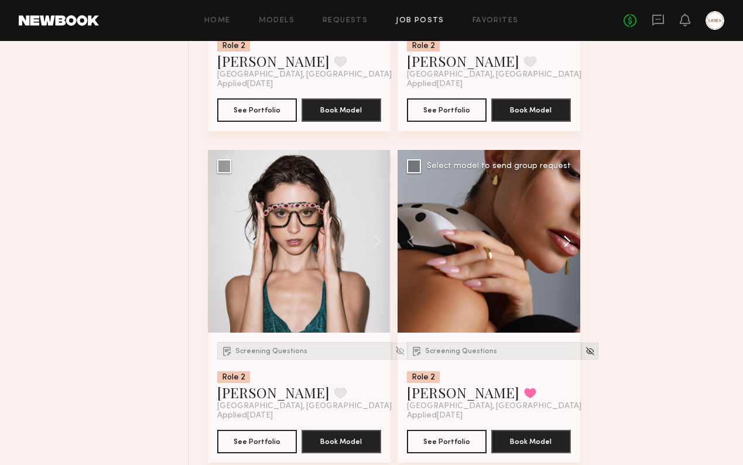
click at [565, 248] on button at bounding box center [561, 241] width 37 height 183
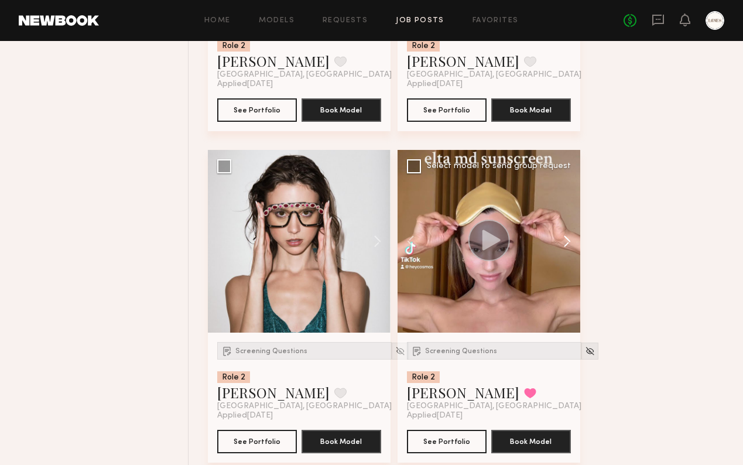
click at [565, 248] on button at bounding box center [561, 241] width 37 height 183
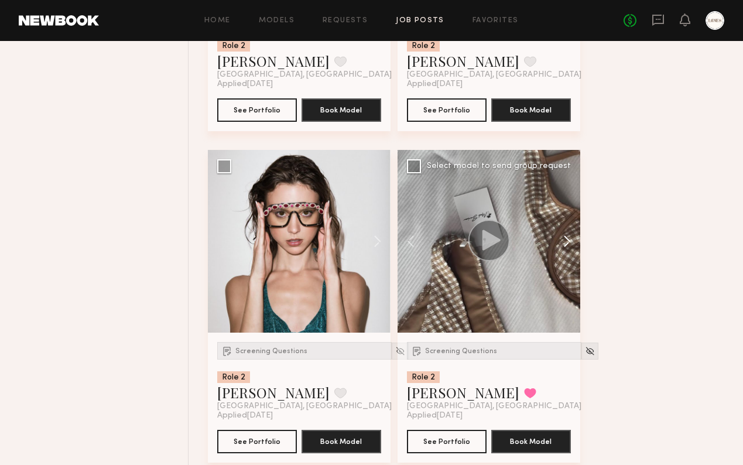
click at [565, 248] on button at bounding box center [561, 241] width 37 height 183
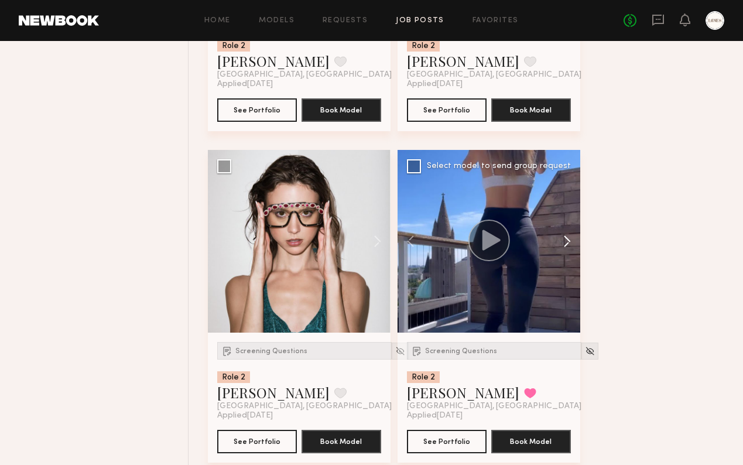
click at [565, 248] on button at bounding box center [561, 241] width 37 height 183
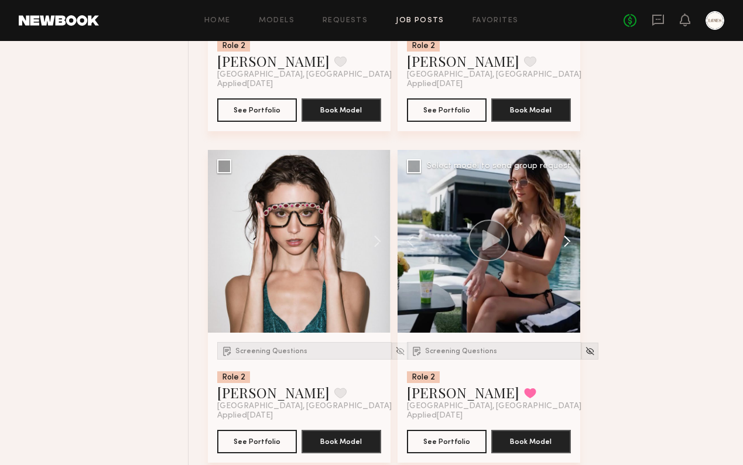
click at [565, 248] on button at bounding box center [561, 241] width 37 height 183
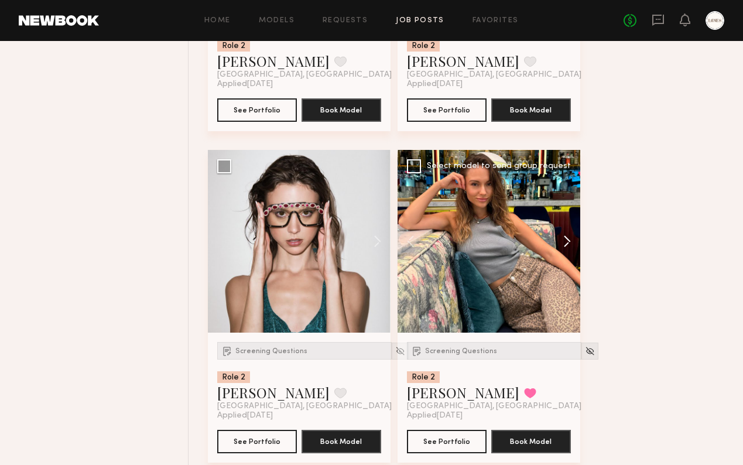
click at [565, 248] on button at bounding box center [561, 241] width 37 height 183
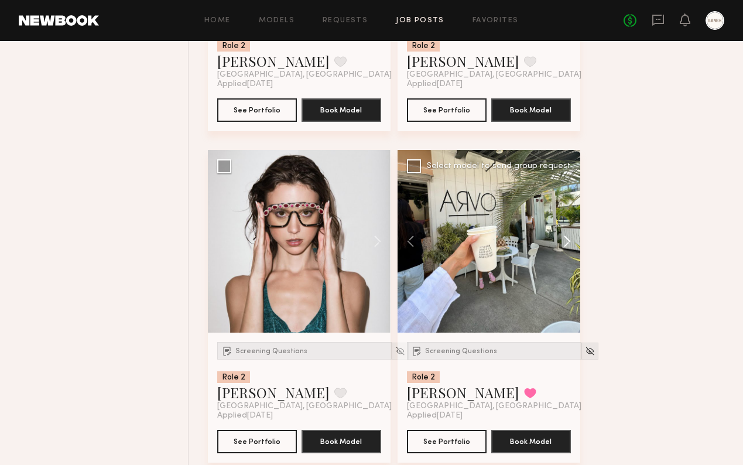
click at [565, 248] on button at bounding box center [561, 241] width 37 height 183
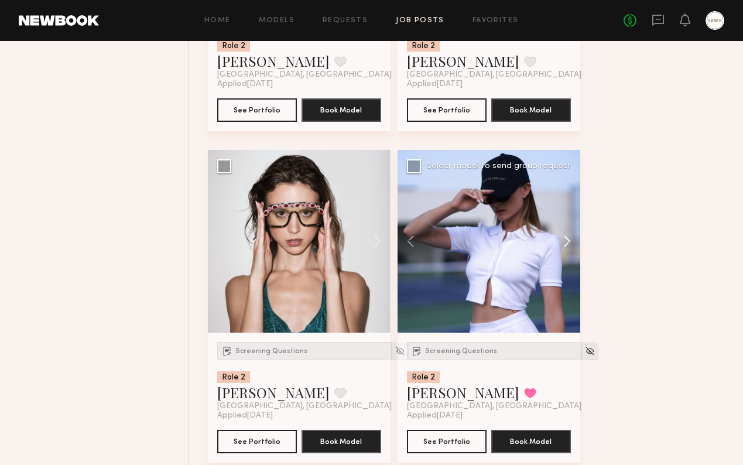
click at [565, 248] on button at bounding box center [561, 241] width 37 height 183
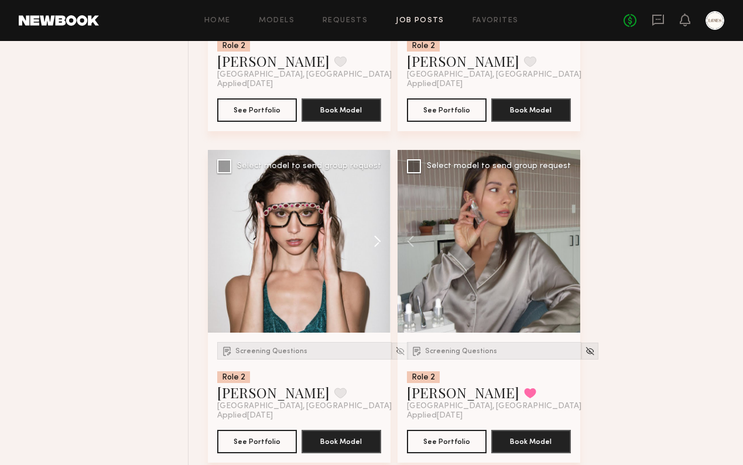
click at [376, 251] on button at bounding box center [371, 241] width 37 height 183
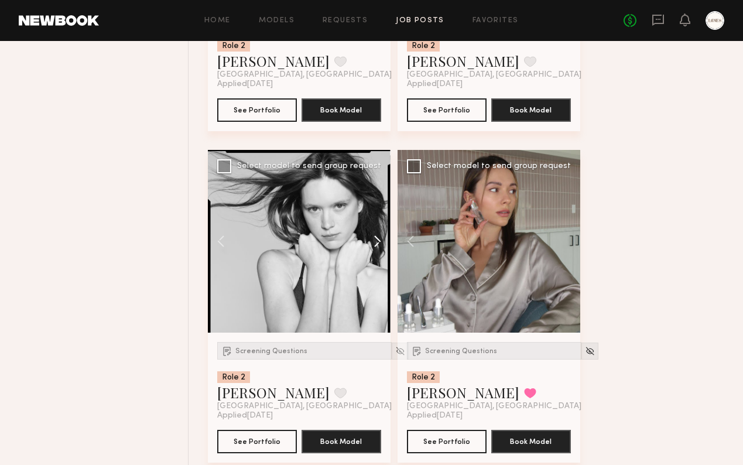
click at [376, 251] on button at bounding box center [371, 241] width 37 height 183
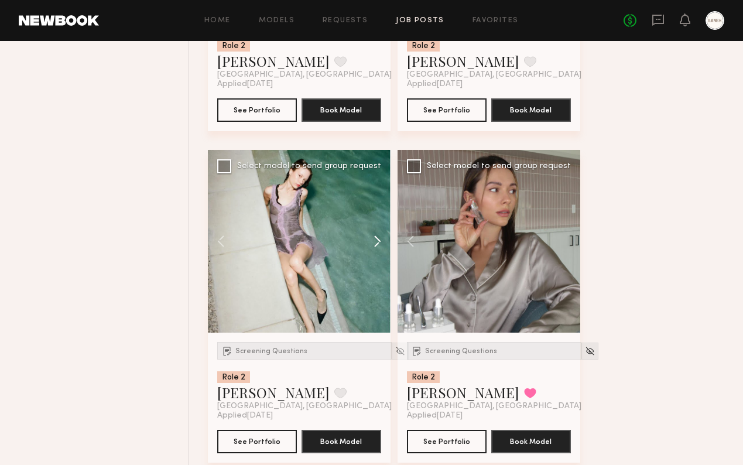
click at [376, 251] on button at bounding box center [371, 241] width 37 height 183
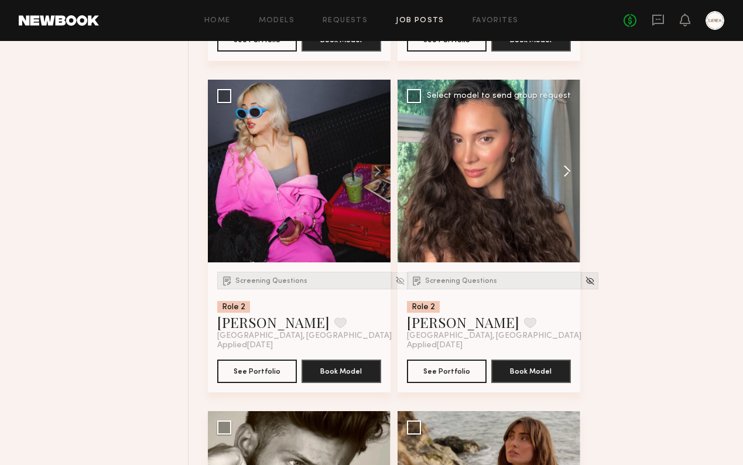
scroll to position [11970, 0]
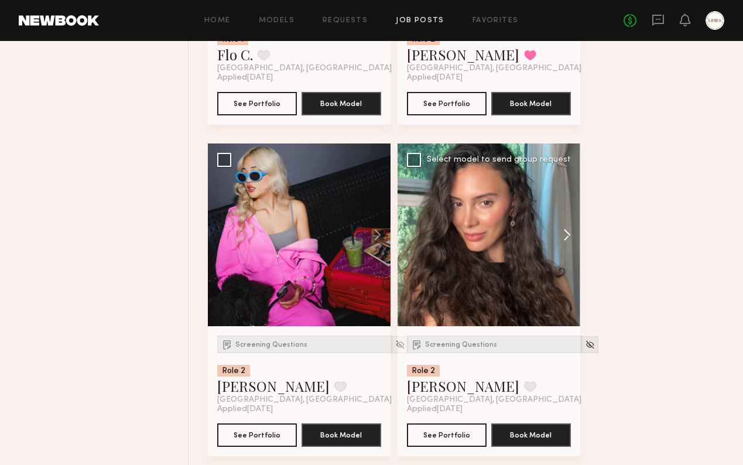
click at [564, 242] on button at bounding box center [561, 234] width 37 height 183
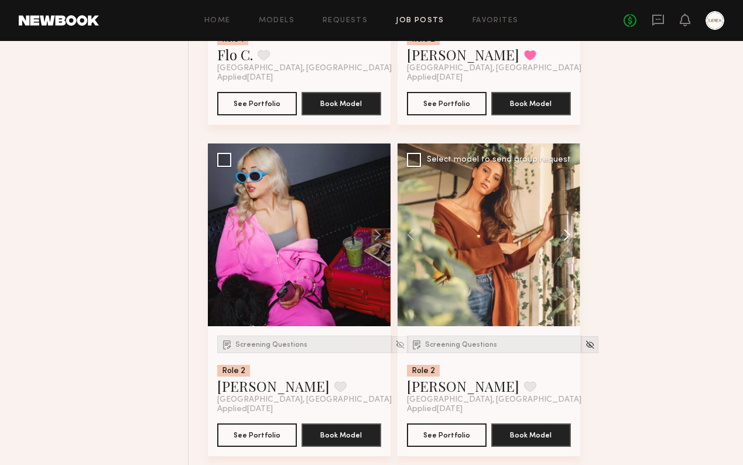
click at [564, 242] on button at bounding box center [561, 234] width 37 height 183
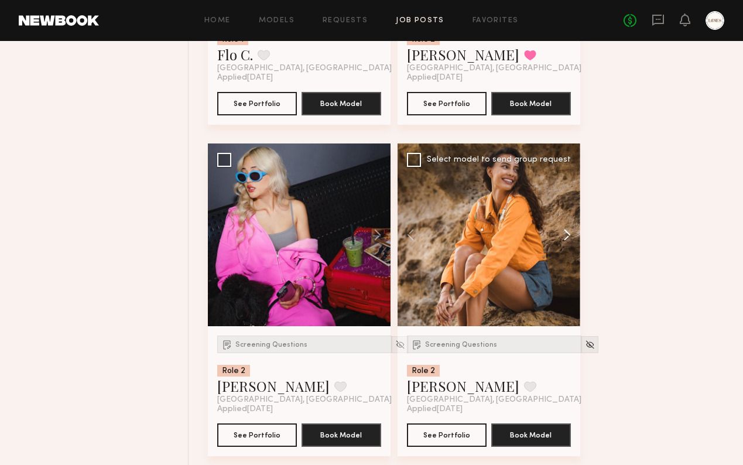
click at [564, 242] on button at bounding box center [561, 234] width 37 height 183
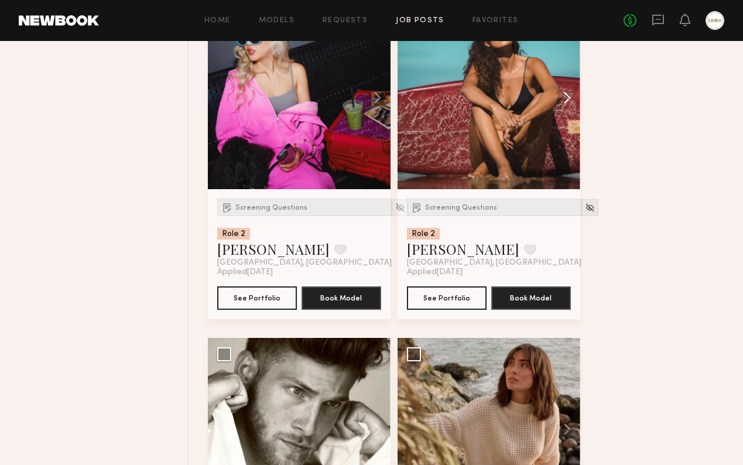
scroll to position [12289, 0]
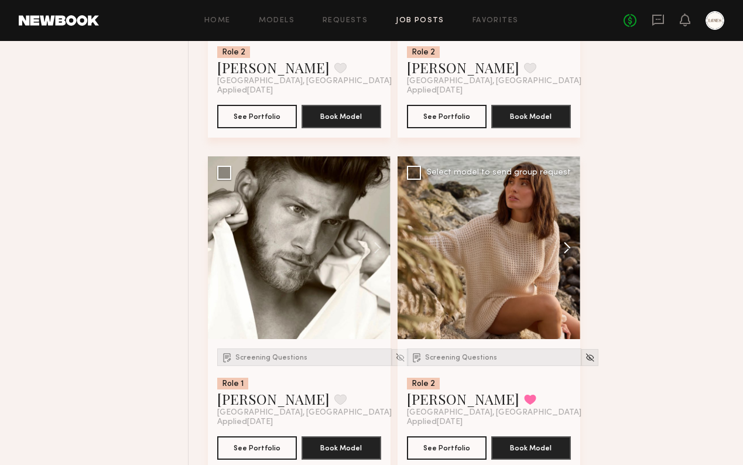
click at [566, 258] on button at bounding box center [561, 247] width 37 height 183
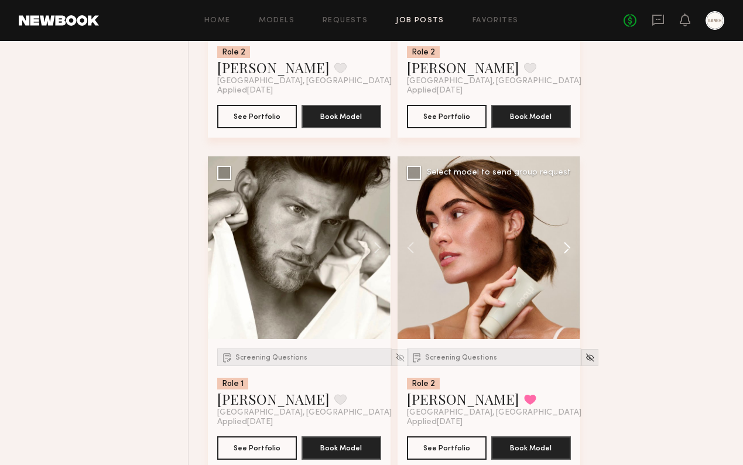
click at [565, 258] on button at bounding box center [561, 247] width 37 height 183
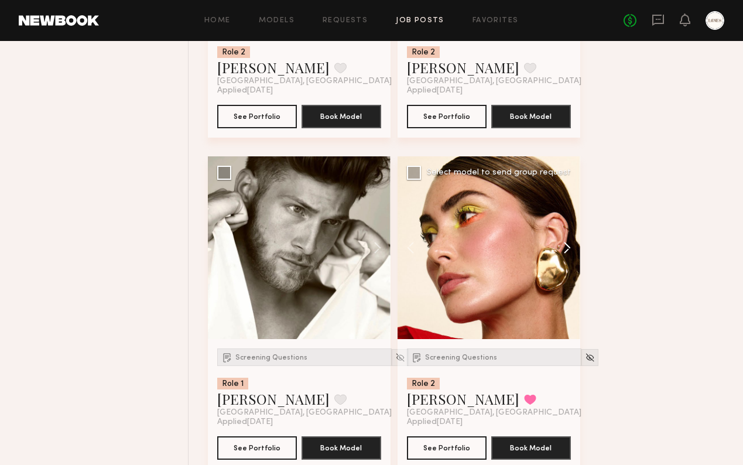
click at [565, 258] on button at bounding box center [561, 247] width 37 height 183
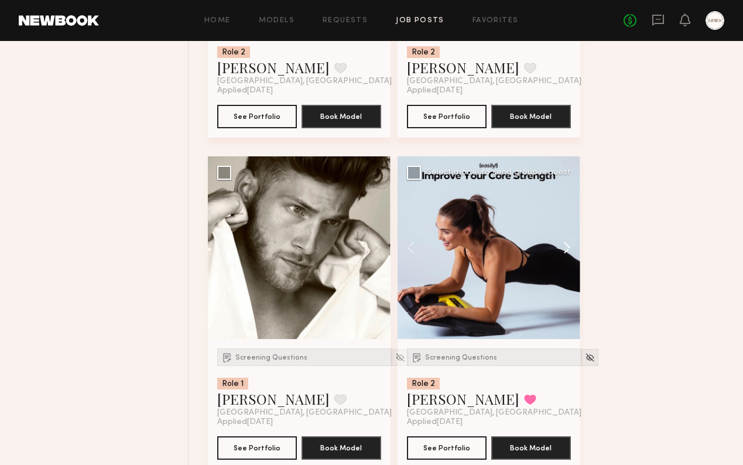
click at [565, 258] on button at bounding box center [561, 247] width 37 height 183
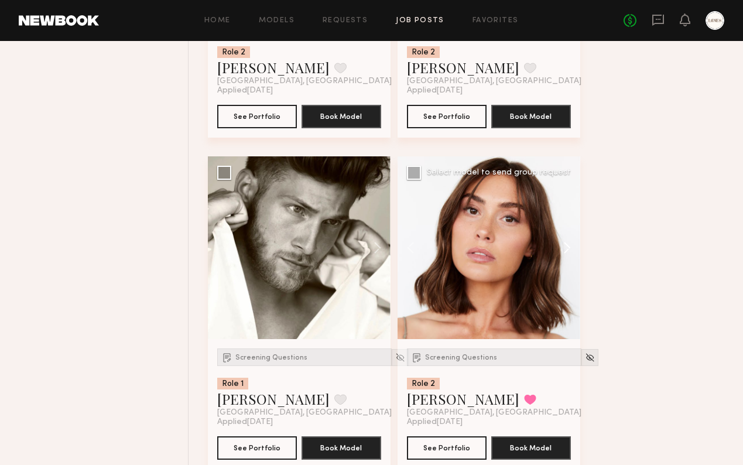
click at [565, 258] on button at bounding box center [561, 247] width 37 height 183
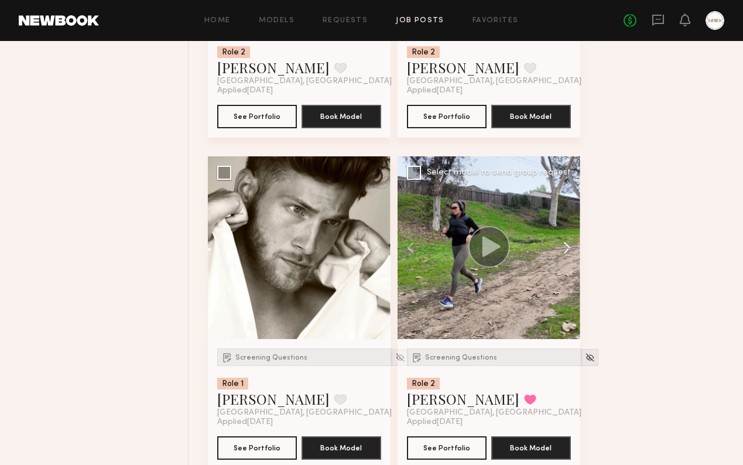
click at [565, 258] on button at bounding box center [561, 247] width 37 height 183
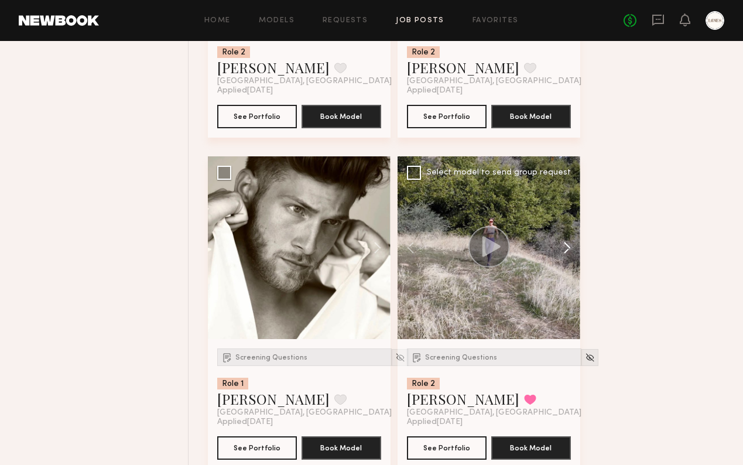
click at [565, 258] on button at bounding box center [561, 247] width 37 height 183
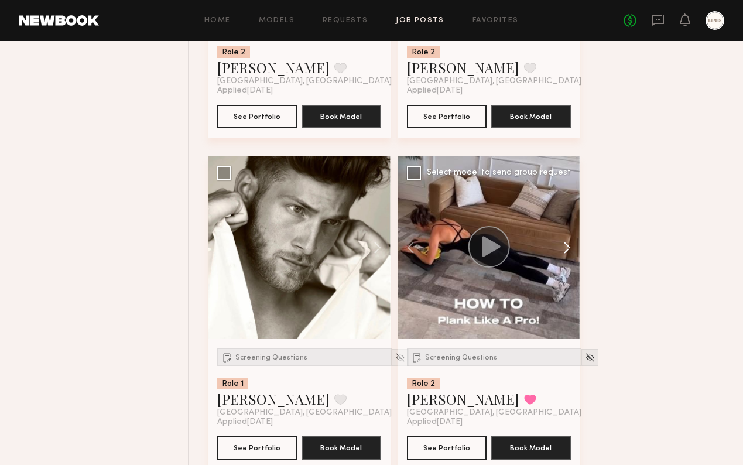
click at [565, 258] on button at bounding box center [561, 247] width 37 height 183
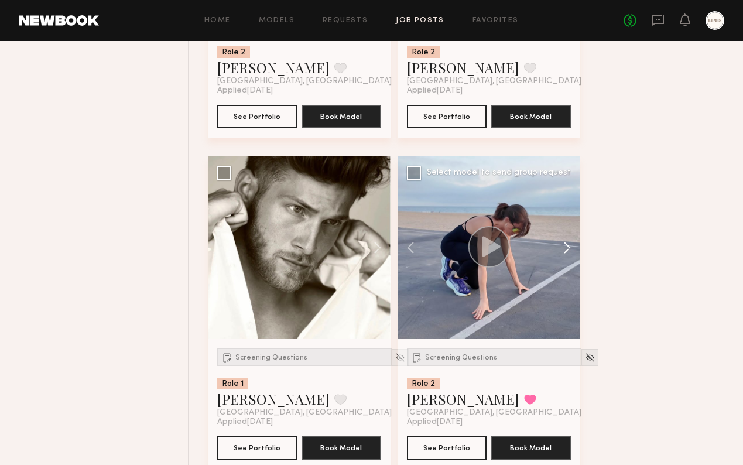
click at [565, 258] on button at bounding box center [561, 247] width 37 height 183
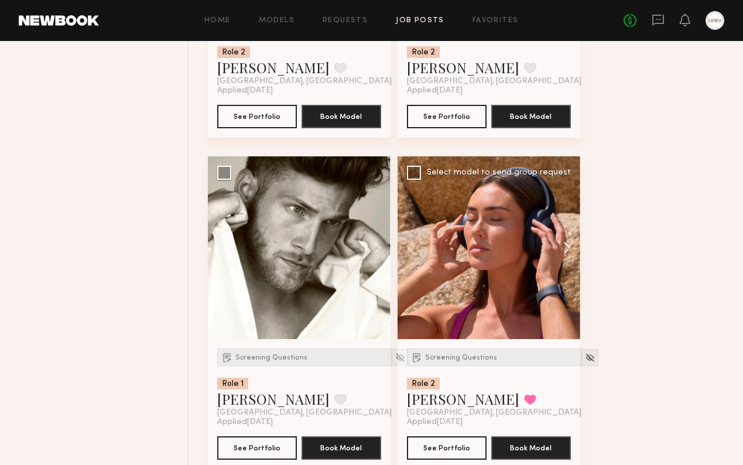
click at [565, 258] on button at bounding box center [561, 247] width 37 height 183
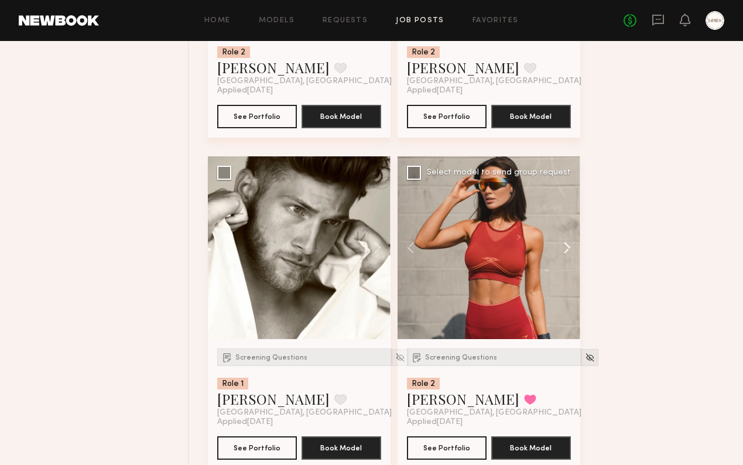
click at [565, 258] on button at bounding box center [561, 247] width 37 height 183
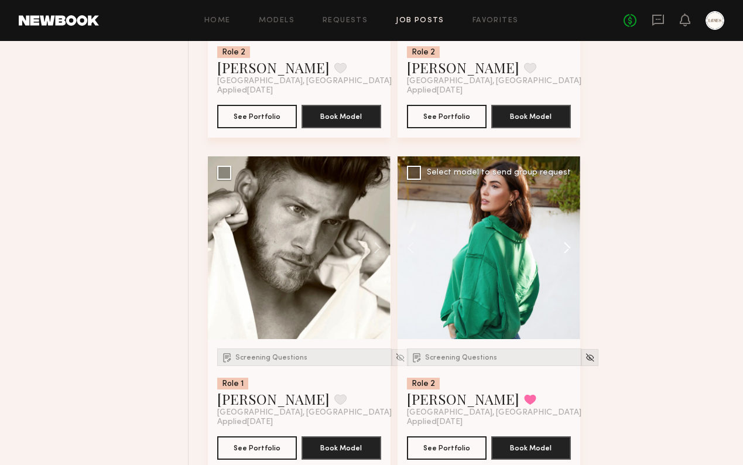
click at [565, 258] on button at bounding box center [561, 247] width 37 height 183
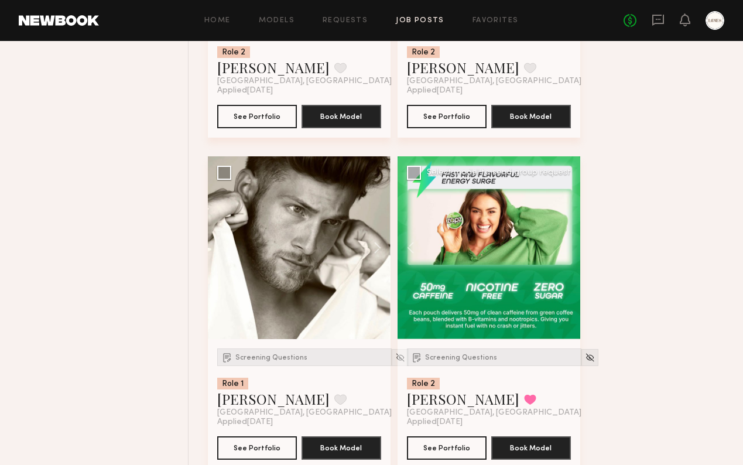
click at [565, 258] on div at bounding box center [488, 247] width 183 height 183
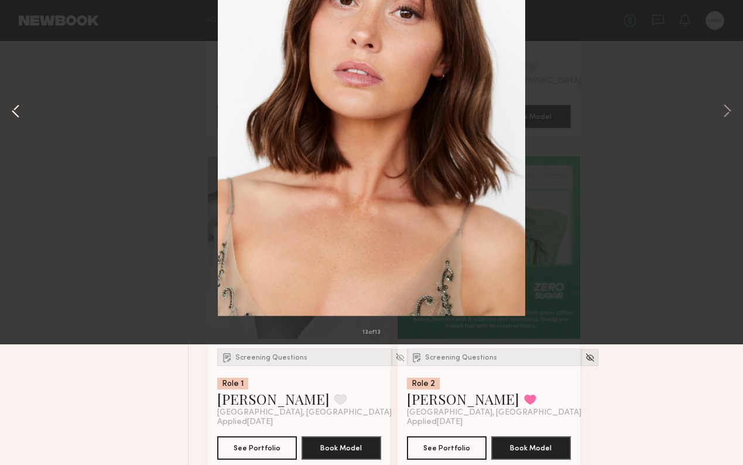
click at [15, 236] on button at bounding box center [16, 232] width 14 height 372
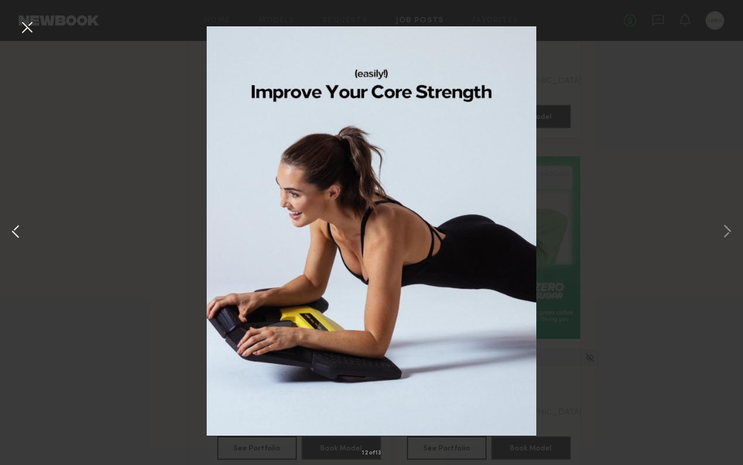
click at [12, 233] on button at bounding box center [16, 232] width 14 height 372
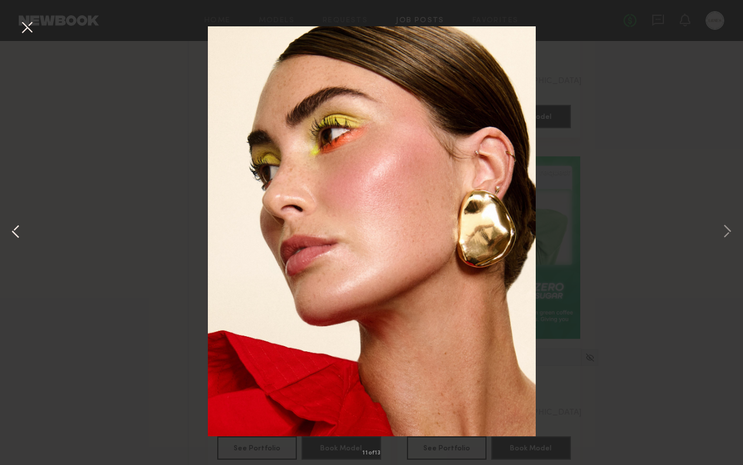
click at [10, 232] on button at bounding box center [16, 232] width 14 height 372
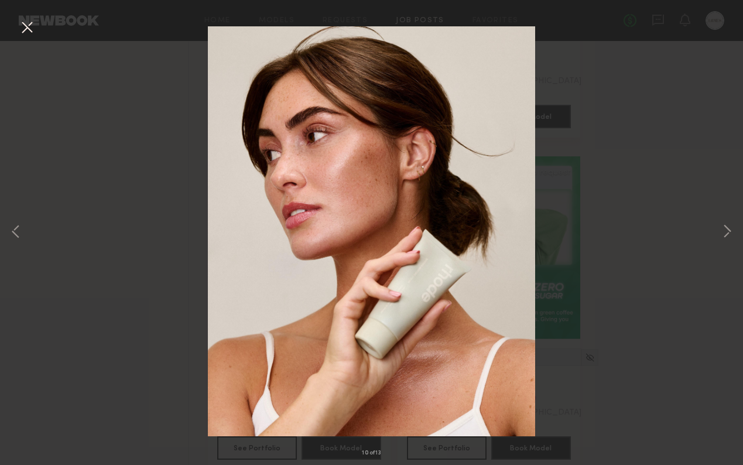
click at [8, 231] on div "10 of 13" at bounding box center [371, 232] width 743 height 465
click at [30, 25] on button at bounding box center [27, 28] width 19 height 21
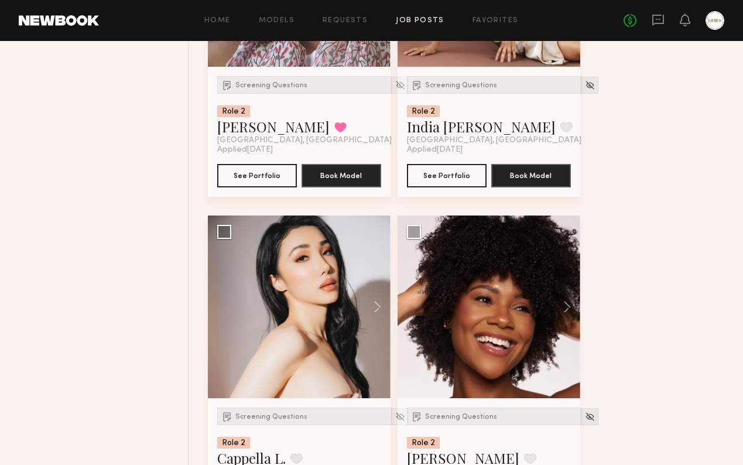
scroll to position [13039, 0]
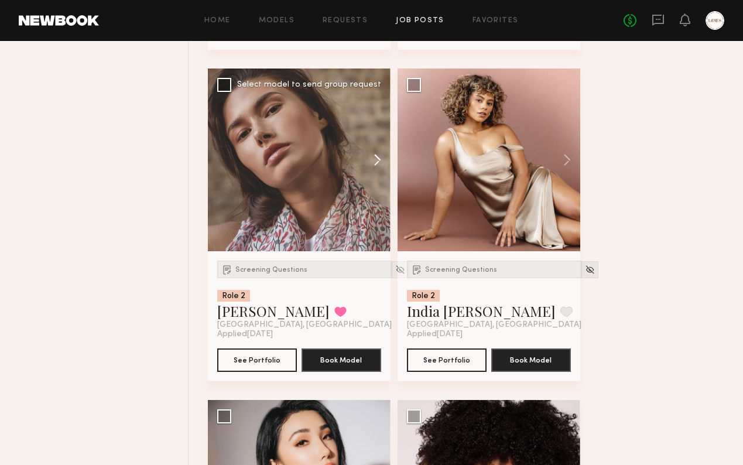
click at [377, 175] on button at bounding box center [371, 159] width 37 height 183
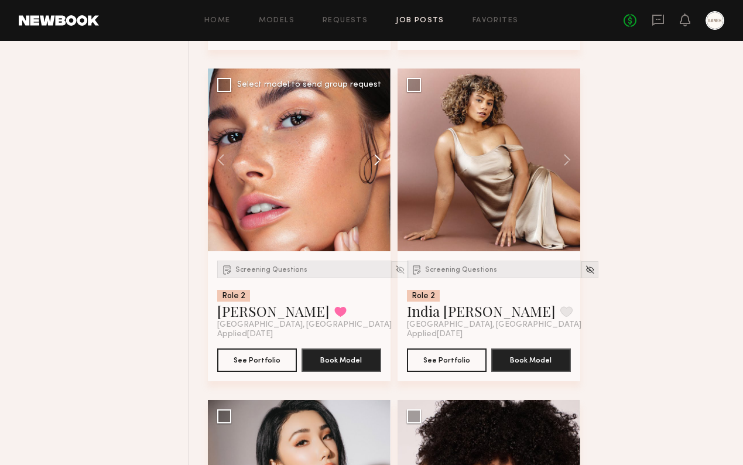
click at [377, 172] on button at bounding box center [371, 159] width 37 height 183
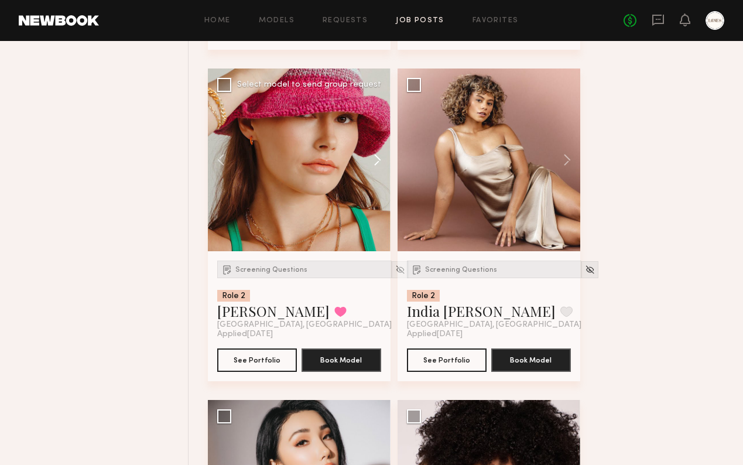
click at [377, 172] on button at bounding box center [371, 159] width 37 height 183
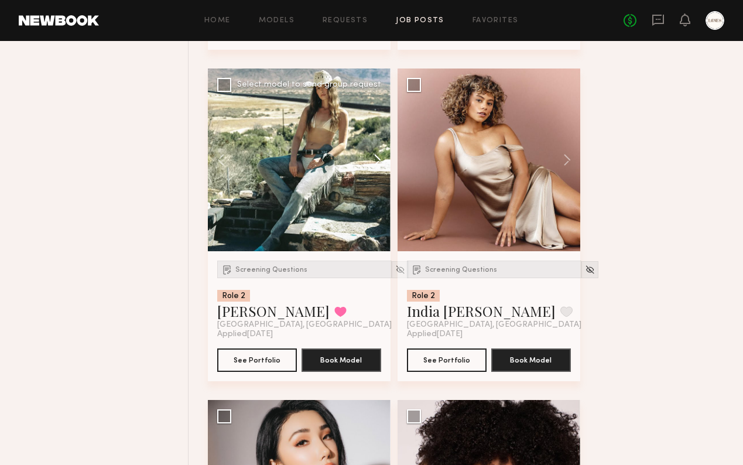
click at [377, 172] on button at bounding box center [371, 159] width 37 height 183
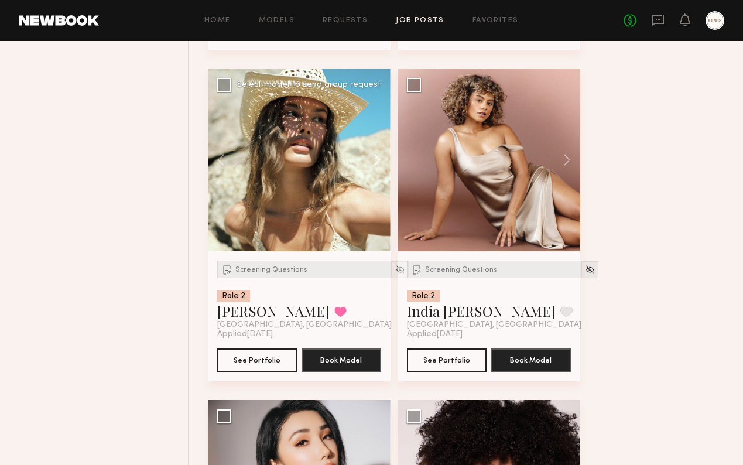
click at [377, 172] on button at bounding box center [371, 159] width 37 height 183
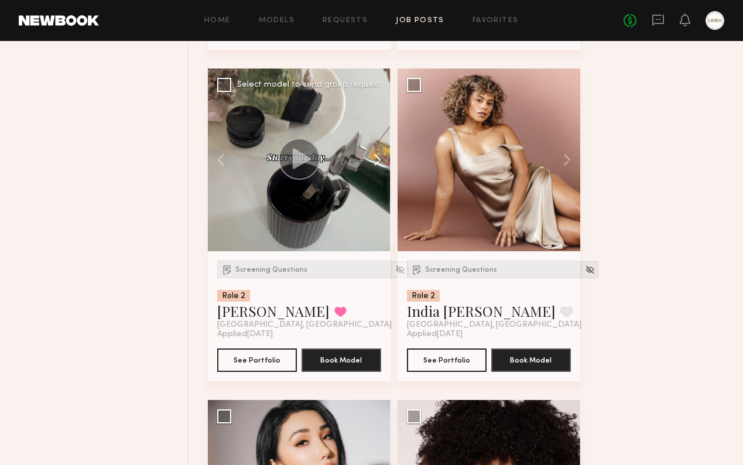
click at [377, 172] on button at bounding box center [371, 159] width 37 height 183
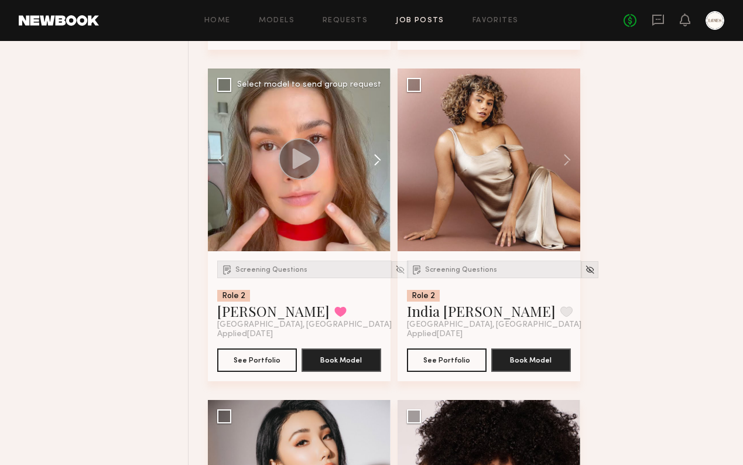
click at [377, 172] on button at bounding box center [371, 159] width 37 height 183
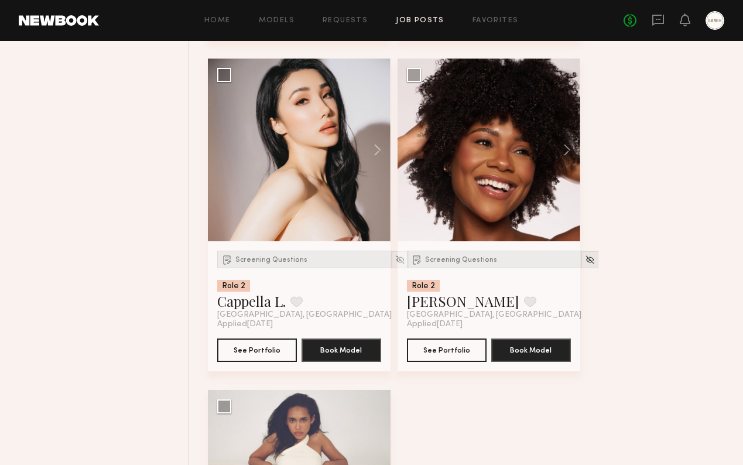
scroll to position [13649, 0]
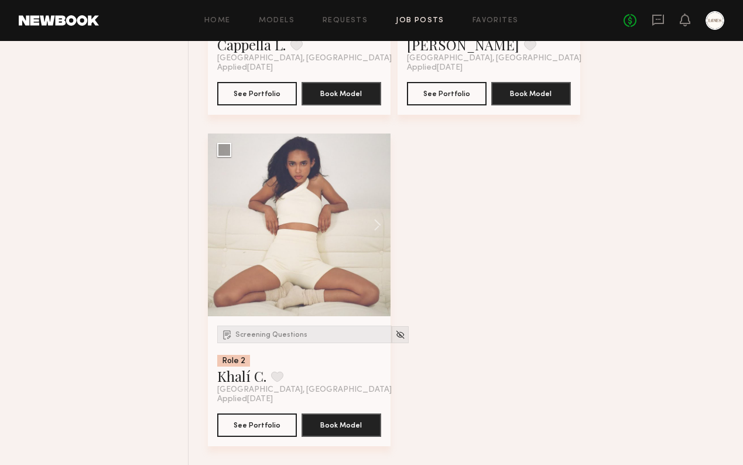
click at [661, 34] on header "Home Models Requests Job Posts Favorites Sign Out No fees up to $5,000" at bounding box center [371, 20] width 743 height 41
click at [661, 24] on icon at bounding box center [658, 19] width 13 height 13
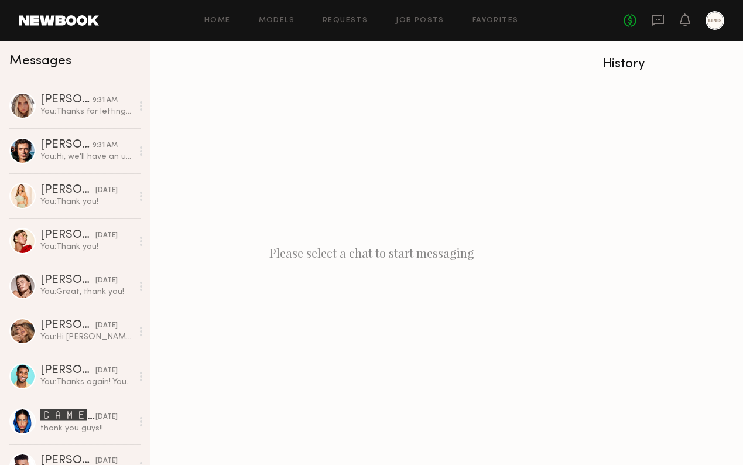
click at [56, 27] on header "Home Models Requests Job Posts Favorites Sign Out No fees up to $5,000" at bounding box center [371, 20] width 743 height 41
click at [76, 19] on link at bounding box center [59, 20] width 80 height 11
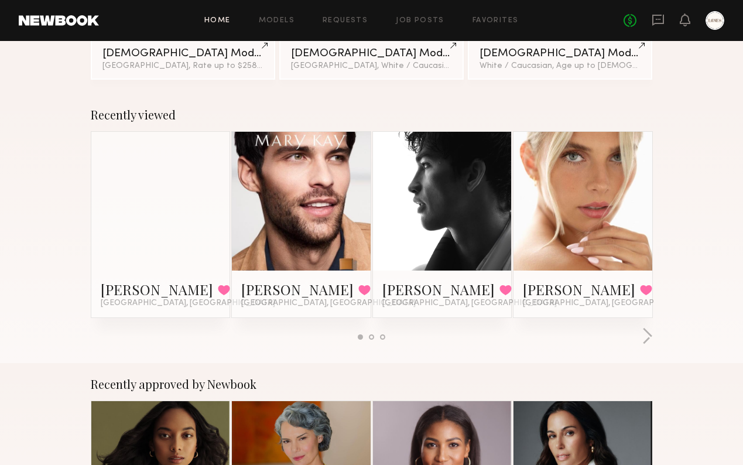
scroll to position [182, 0]
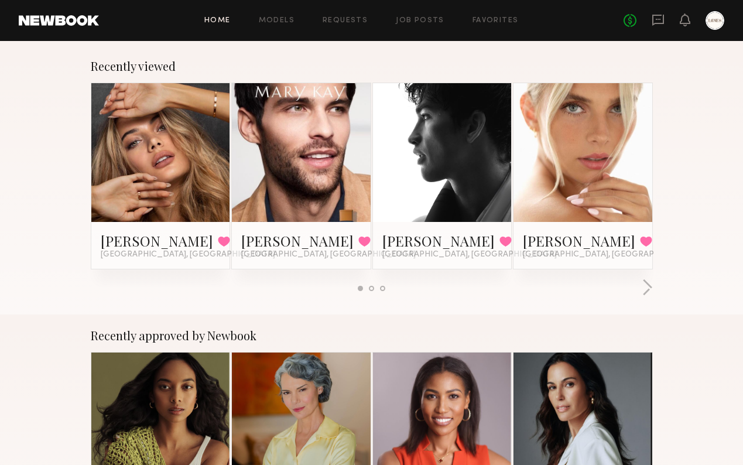
click at [346, 146] on div at bounding box center [301, 152] width 139 height 139
click at [262, 246] on link "[PERSON_NAME]" at bounding box center [297, 240] width 112 height 19
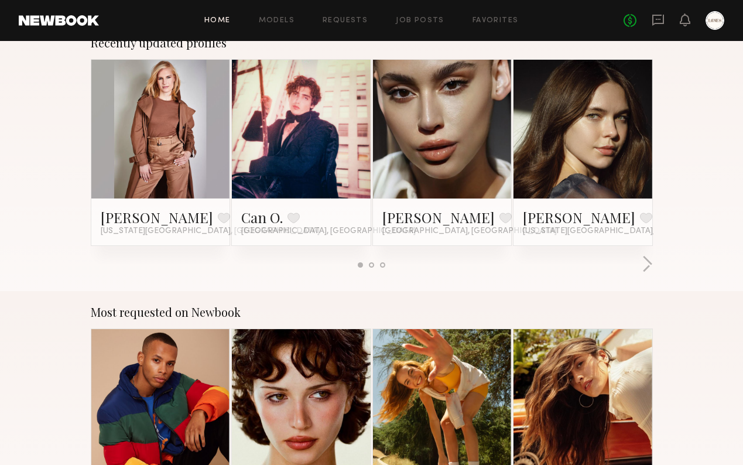
scroll to position [0, 0]
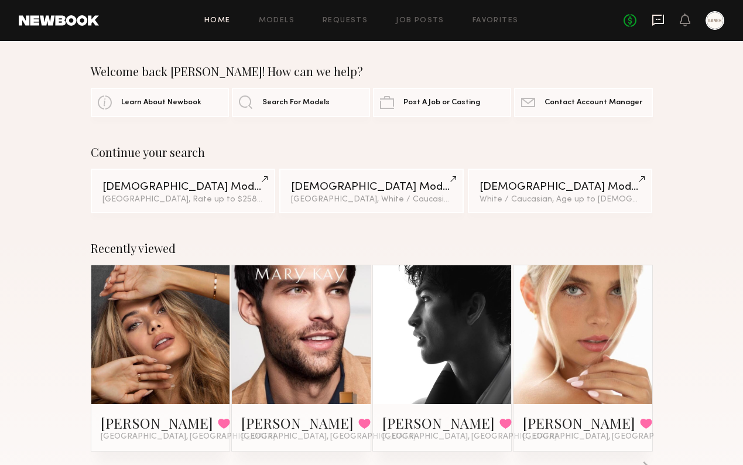
click at [656, 20] on icon at bounding box center [658, 19] width 13 height 13
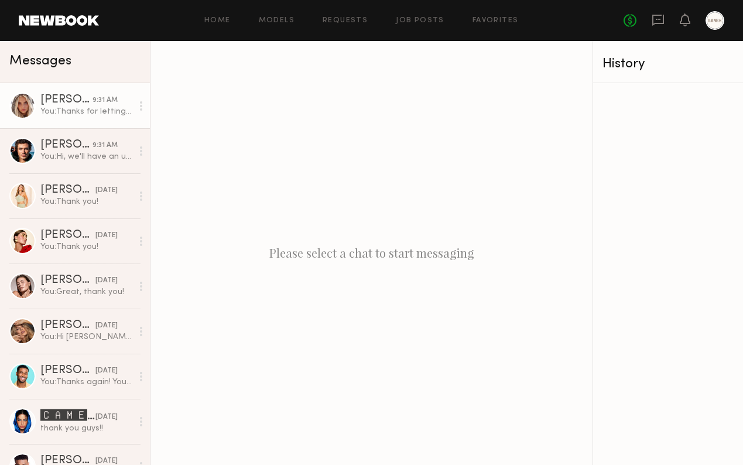
click at [63, 102] on div "Allea S." at bounding box center [66, 100] width 52 height 12
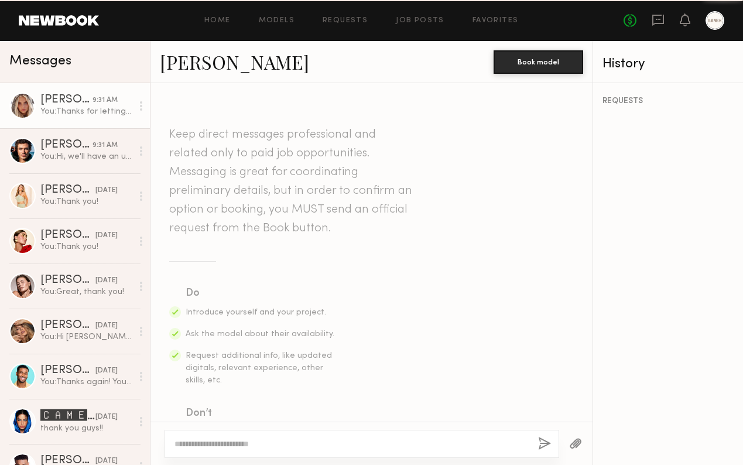
scroll to position [520, 0]
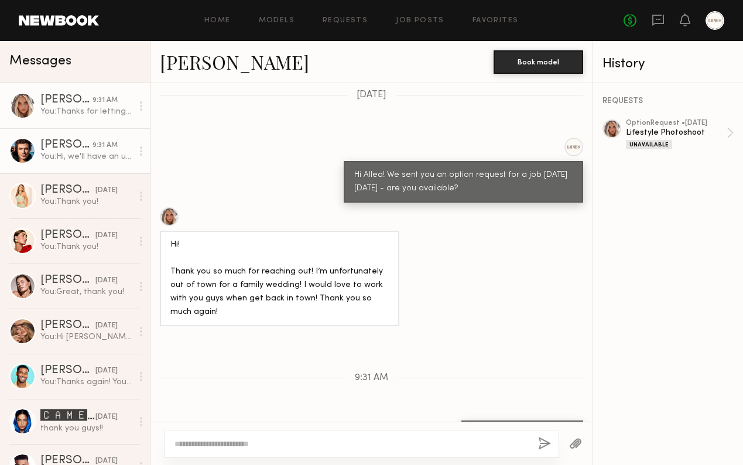
click at [68, 143] on div "Chase H." at bounding box center [66, 145] width 52 height 12
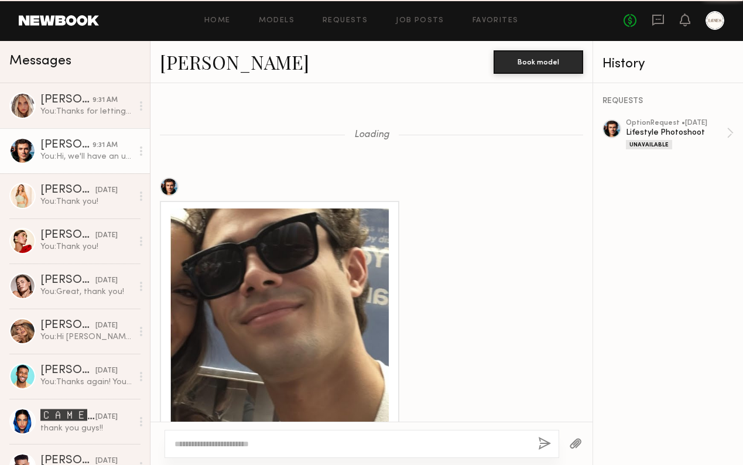
scroll to position [1873, 0]
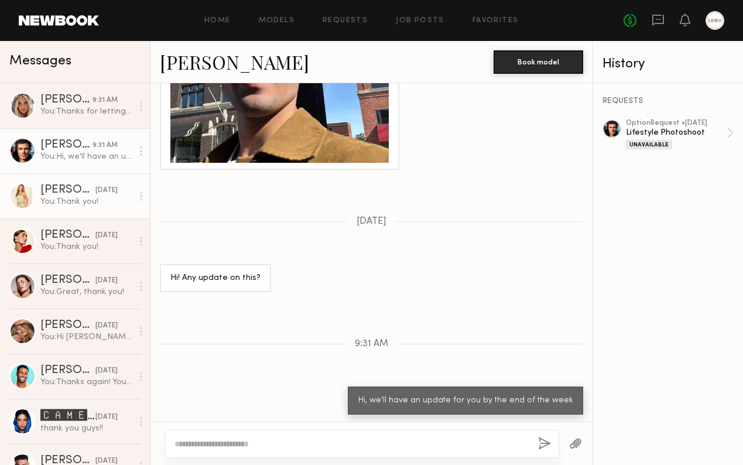
click at [75, 184] on div "Serena M." at bounding box center [67, 190] width 55 height 12
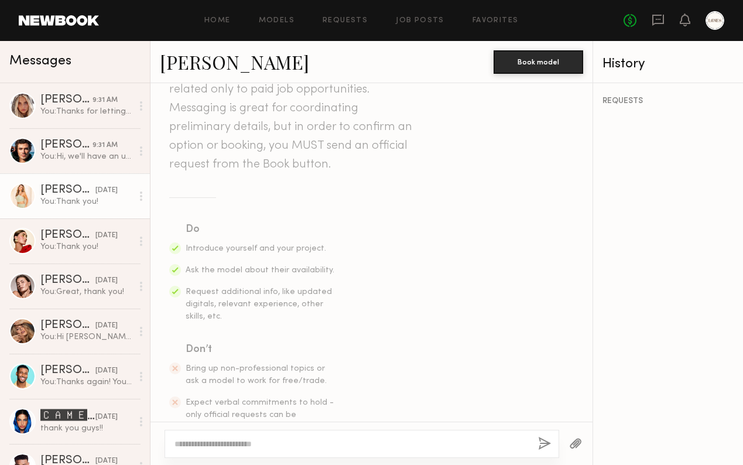
scroll to position [6, 0]
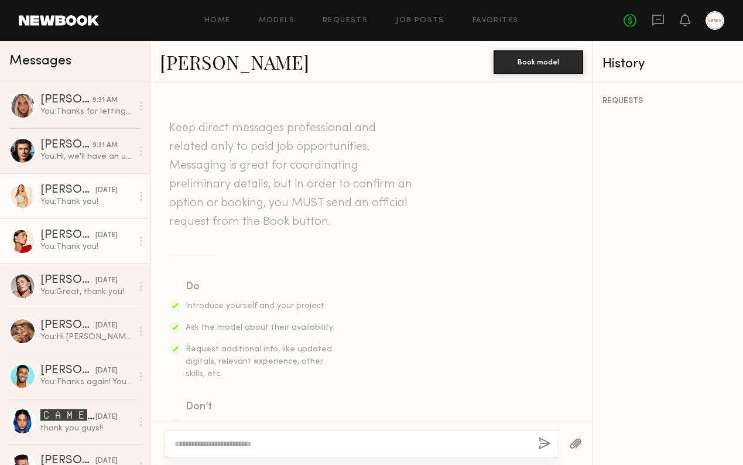
click at [95, 240] on div "10/03/2025" at bounding box center [106, 235] width 22 height 11
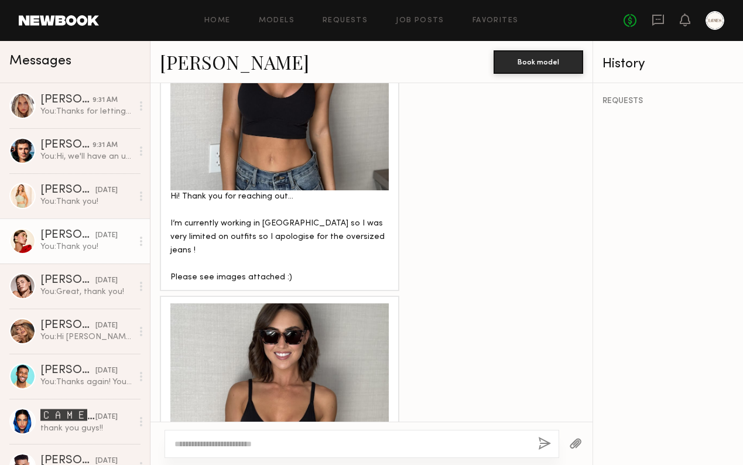
scroll to position [456, 0]
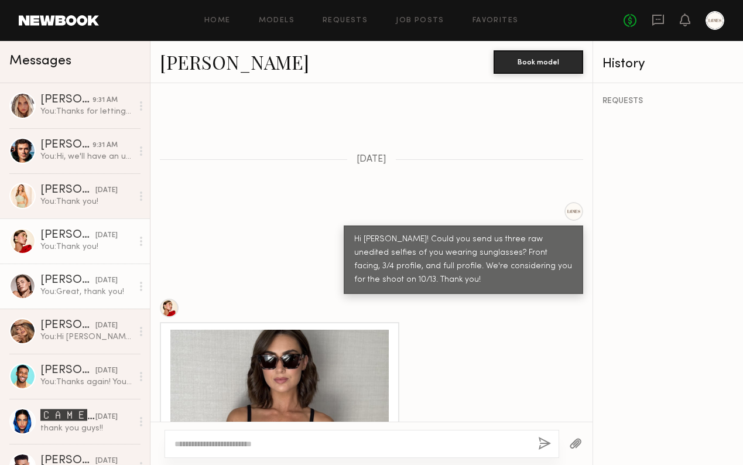
click at [95, 285] on div "10/03/2025" at bounding box center [106, 280] width 22 height 11
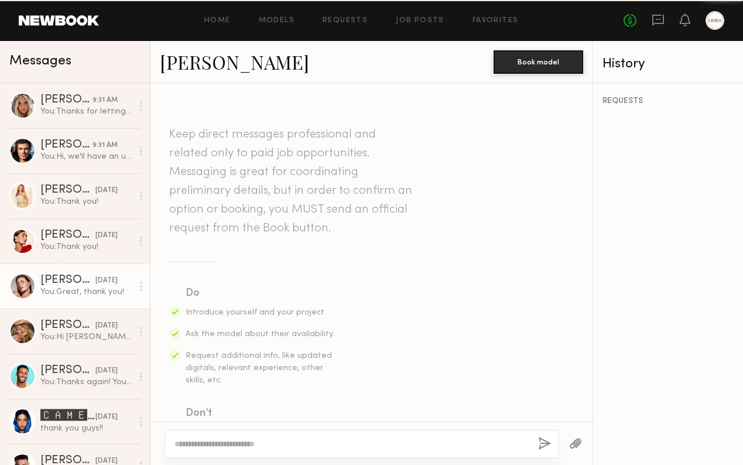
scroll to position [861, 0]
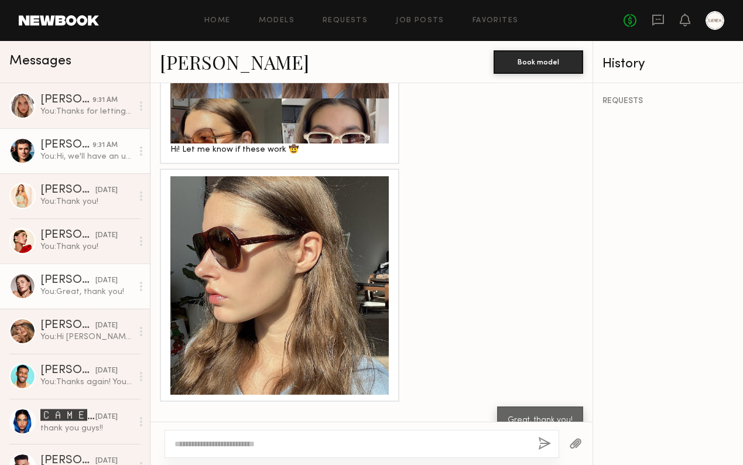
click at [77, 156] on div "You: Hi, we'll have an update for you by the end of the week" at bounding box center [86, 156] width 92 height 11
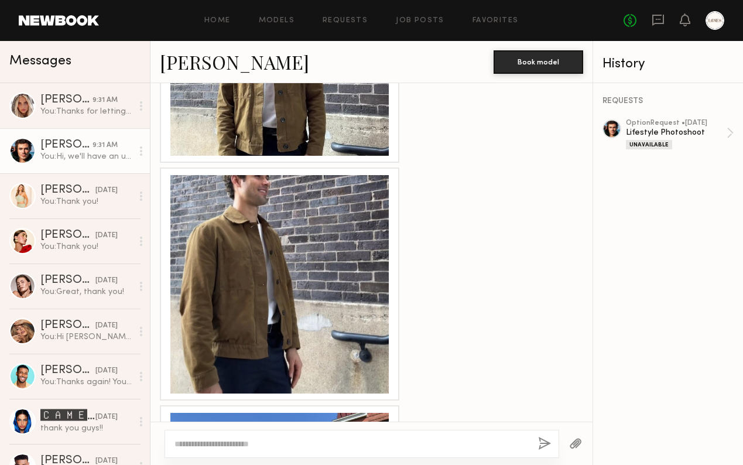
scroll to position [1291, 0]
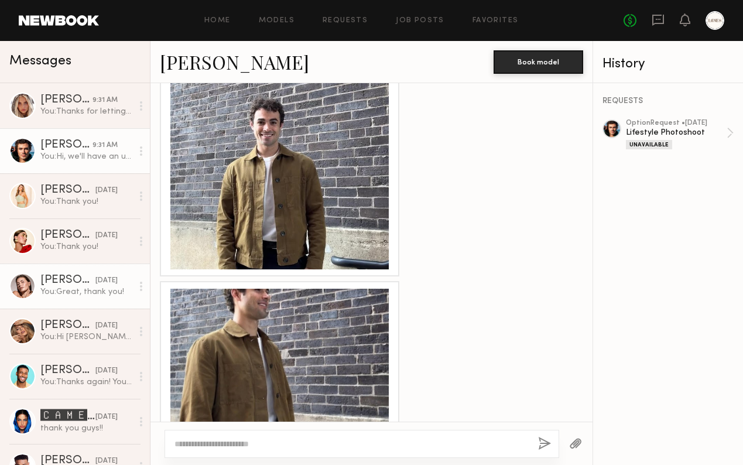
click at [95, 281] on div "10/03/2025" at bounding box center [106, 280] width 22 height 11
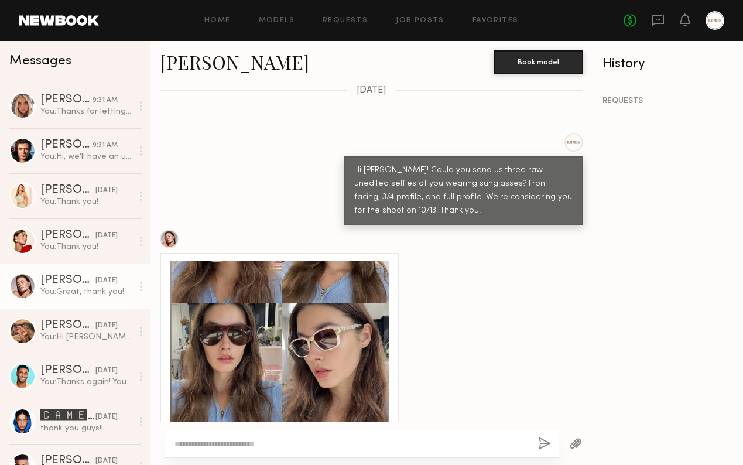
scroll to position [620, 0]
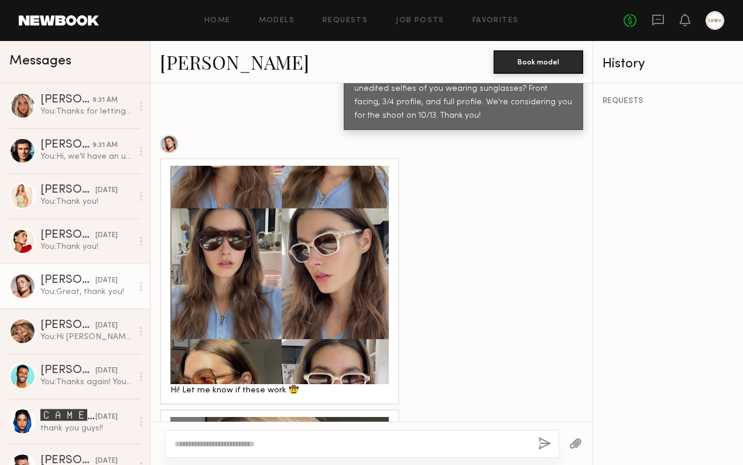
click at [304, 272] on div at bounding box center [279, 275] width 218 height 218
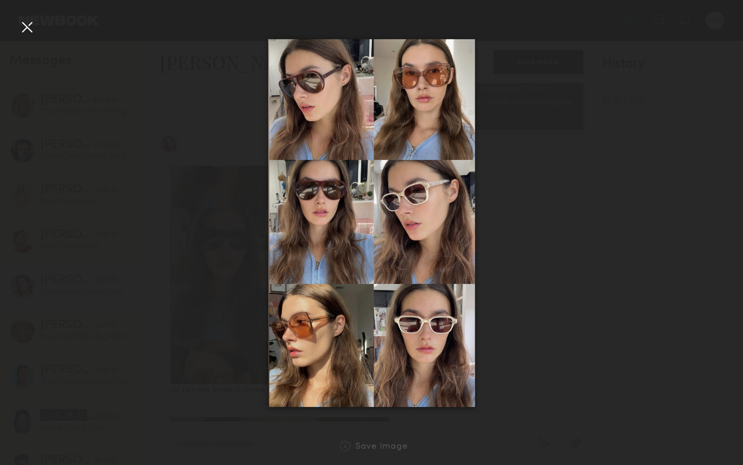
click at [18, 22] on div at bounding box center [27, 27] width 19 height 19
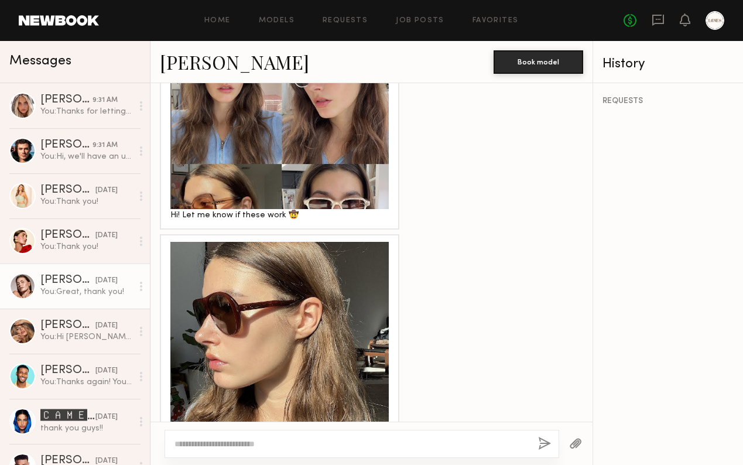
scroll to position [861, 0]
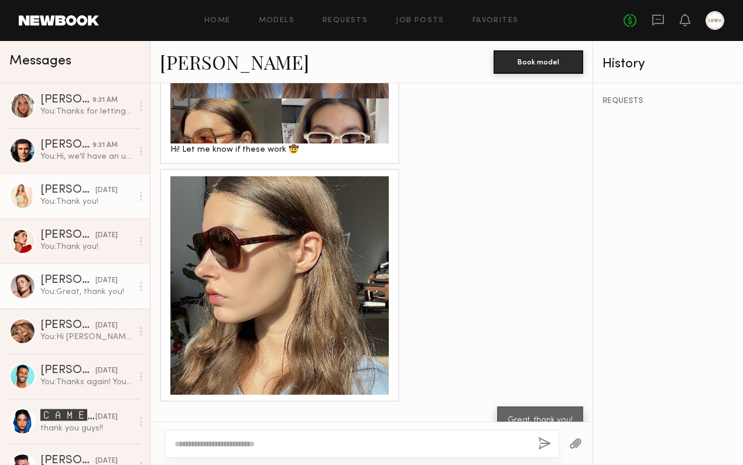
click at [57, 196] on div "You: Thank you!" at bounding box center [86, 201] width 92 height 11
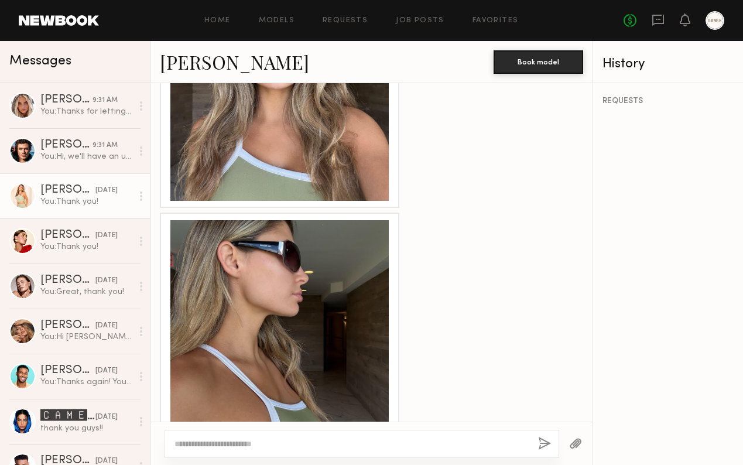
scroll to position [755, 0]
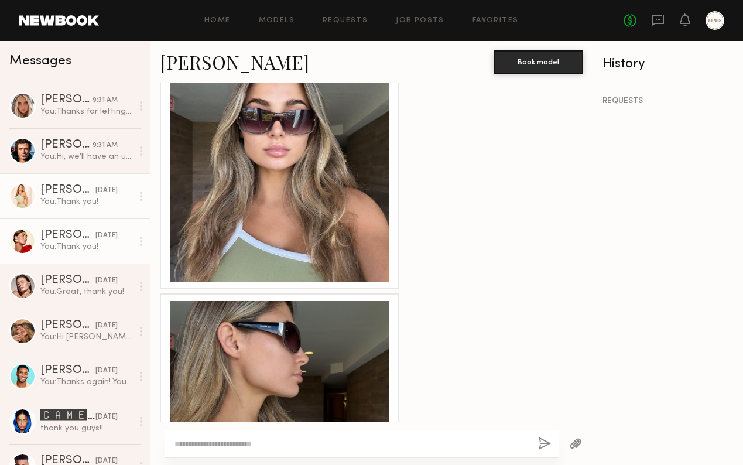
click at [60, 248] on div "You: Thank you!" at bounding box center [86, 246] width 92 height 11
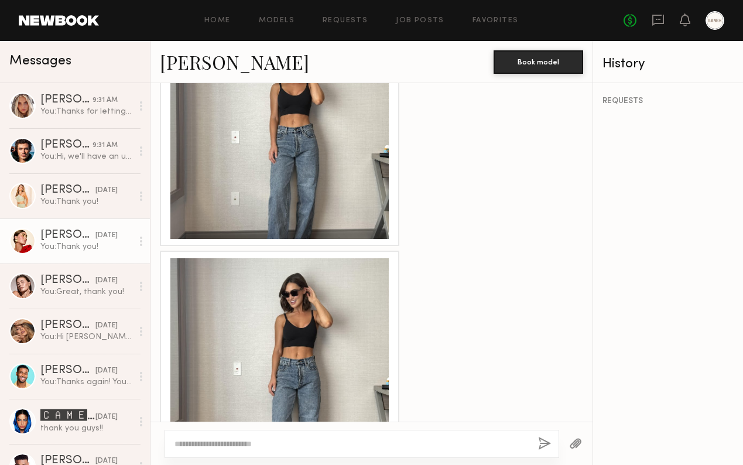
scroll to position [1854, 0]
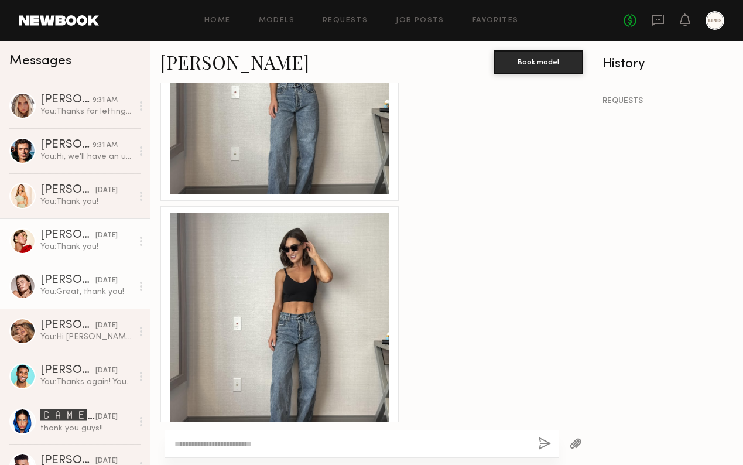
click at [60, 280] on div "Chelsey M." at bounding box center [67, 281] width 55 height 12
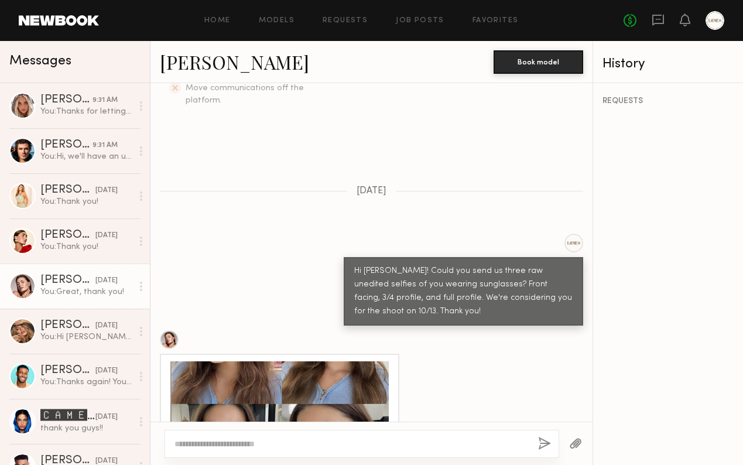
scroll to position [402, 0]
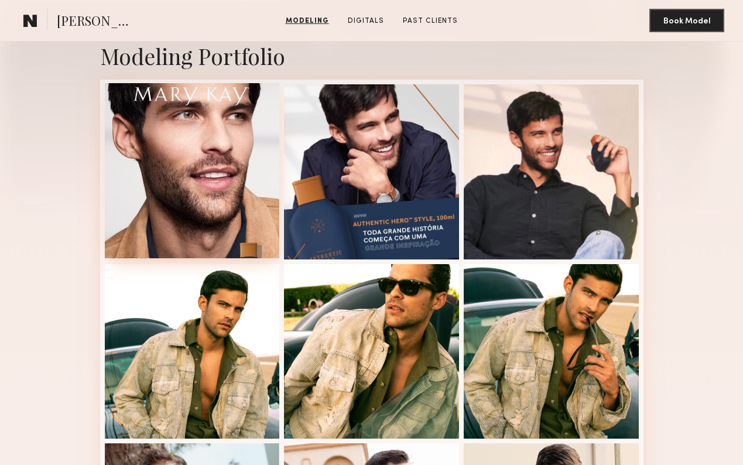
scroll to position [496, 0]
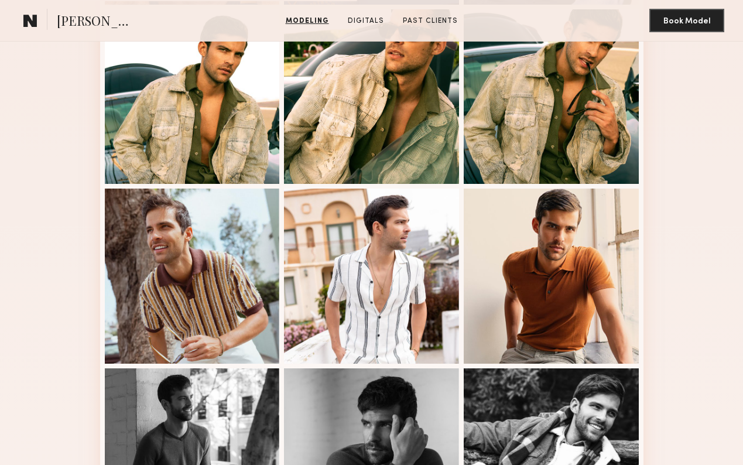
click at [83, 22] on span "[PERSON_NAME]" at bounding box center [97, 22] width 81 height 20
